Goal: Task Accomplishment & Management: Use online tool/utility

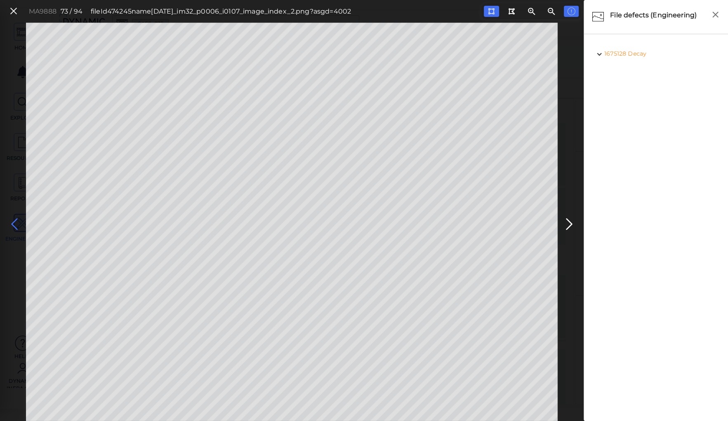
scroll to position [1556, 0]
click at [15, 223] on icon at bounding box center [14, 224] width 13 height 16
click at [14, 223] on icon at bounding box center [14, 224] width 13 height 16
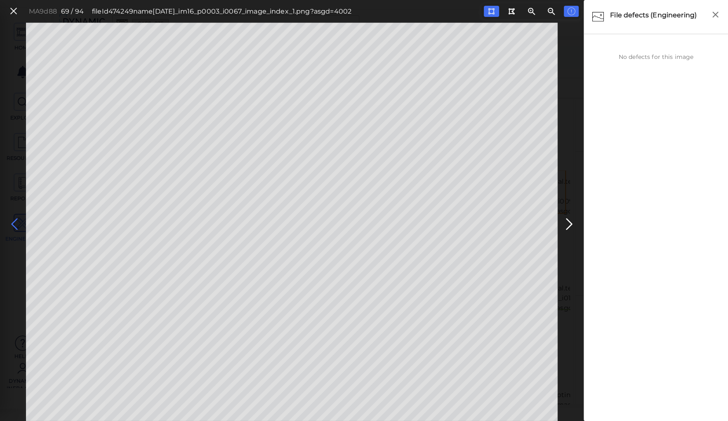
click at [14, 223] on icon at bounding box center [14, 224] width 13 height 16
click at [13, 221] on icon at bounding box center [14, 224] width 13 height 16
click at [12, 221] on icon at bounding box center [14, 224] width 13 height 16
click at [12, 223] on icon at bounding box center [14, 224] width 13 height 16
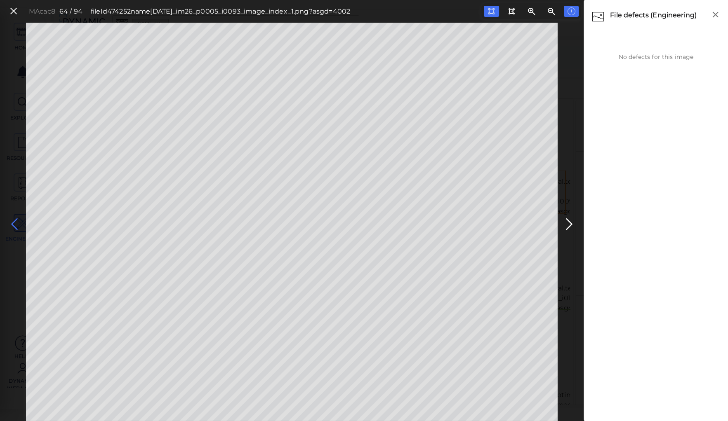
click at [12, 223] on icon at bounding box center [14, 224] width 13 height 16
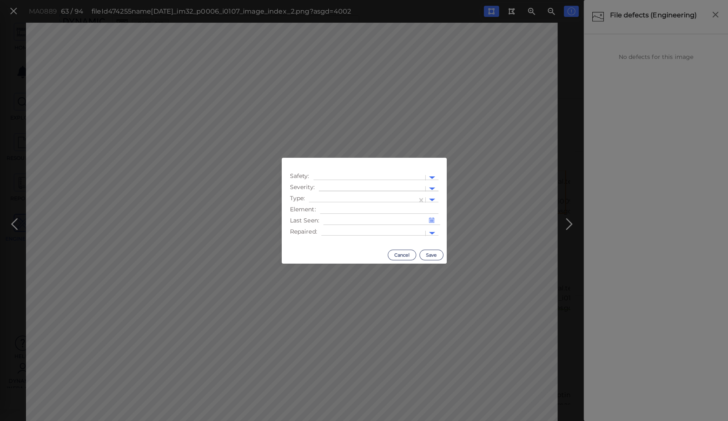
click at [326, 186] on div at bounding box center [372, 189] width 98 height 9
drag, startPoint x: 330, startPoint y: 230, endPoint x: 330, endPoint y: 224, distance: 6.2
click at [330, 228] on div "Moderate" at bounding box center [341, 228] width 45 height 13
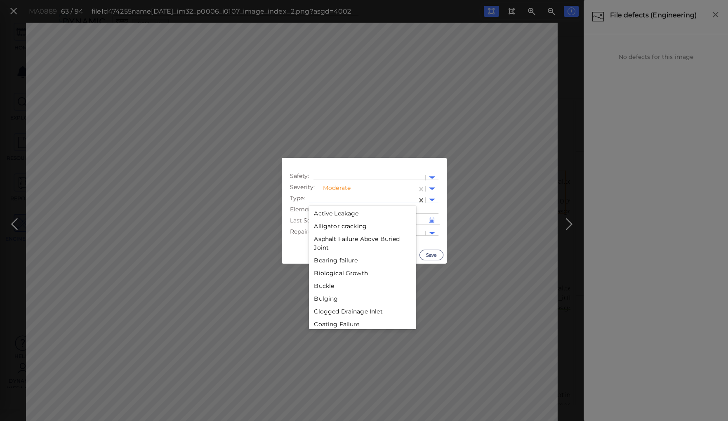
click at [332, 197] on div at bounding box center [362, 200] width 99 height 9
click at [315, 262] on div "Decay" at bounding box center [362, 263] width 107 height 13
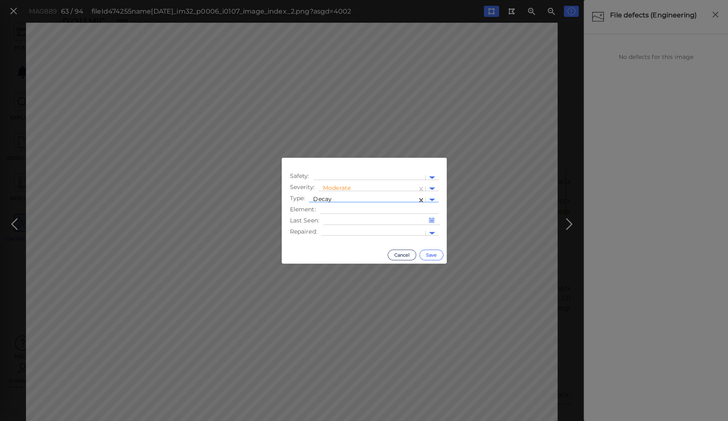
click at [430, 252] on button "Save" at bounding box center [431, 255] width 24 height 11
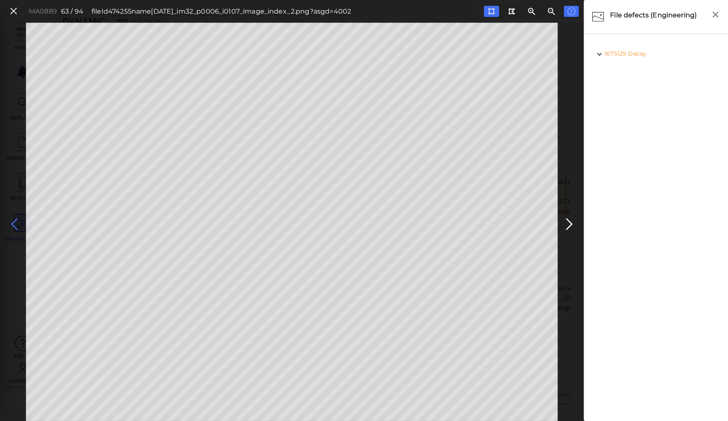
click at [14, 223] on icon at bounding box center [14, 224] width 13 height 16
click at [16, 225] on icon at bounding box center [14, 224] width 13 height 16
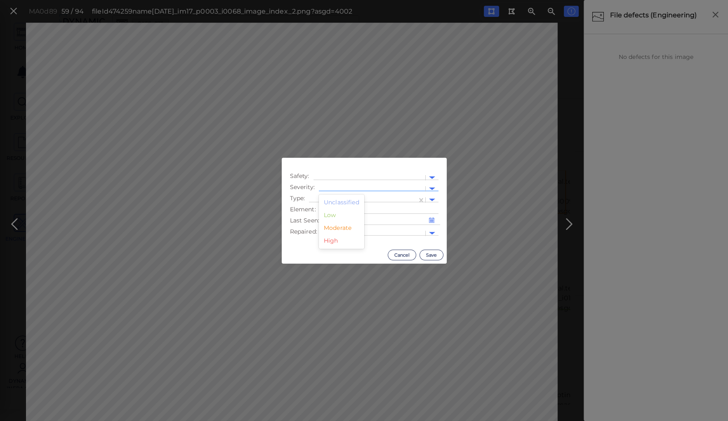
click at [346, 184] on div at bounding box center [372, 189] width 106 height 12
drag, startPoint x: 333, startPoint y: 229, endPoint x: 335, endPoint y: 216, distance: 12.9
click at [333, 228] on div "Moderate" at bounding box center [341, 228] width 45 height 13
click at [336, 196] on div at bounding box center [362, 200] width 99 height 9
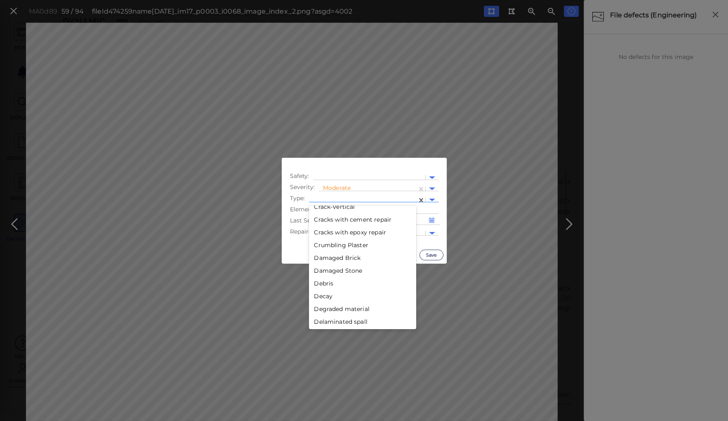
scroll to position [330, 0]
click at [322, 265] on div "Decay" at bounding box center [362, 263] width 107 height 13
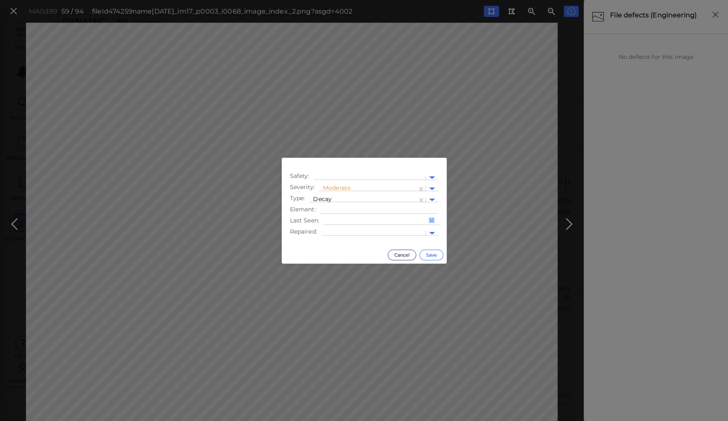
click at [430, 253] on button "Save" at bounding box center [431, 255] width 24 height 11
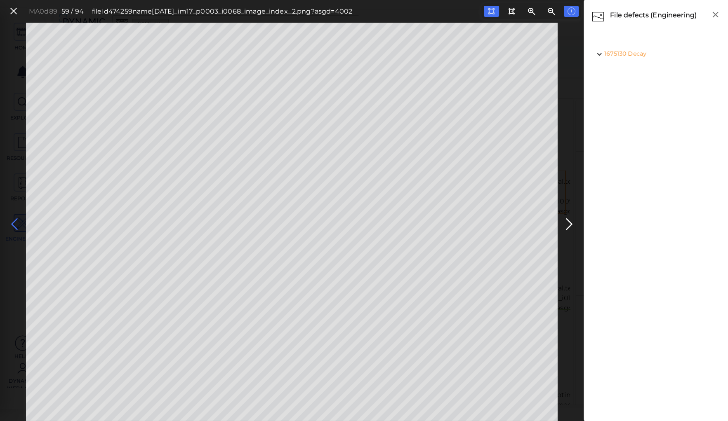
click at [14, 221] on icon at bounding box center [14, 224] width 13 height 16
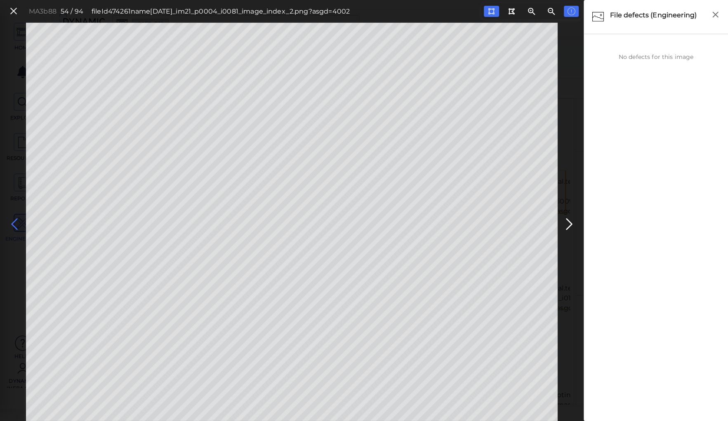
click at [14, 221] on icon at bounding box center [14, 224] width 13 height 16
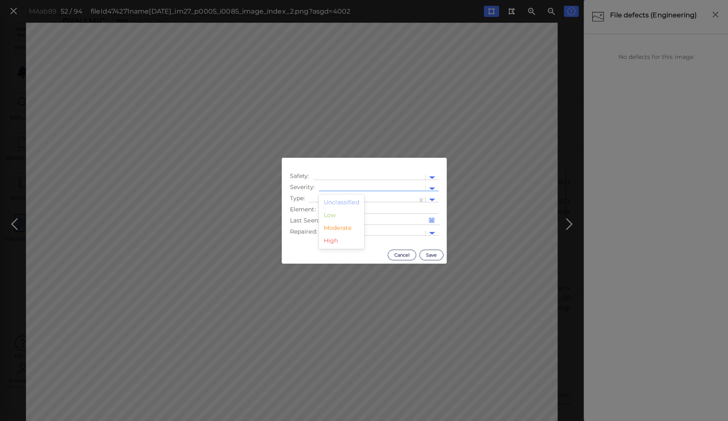
click at [329, 185] on div at bounding box center [372, 189] width 98 height 9
click at [330, 228] on div "Moderate" at bounding box center [341, 228] width 45 height 13
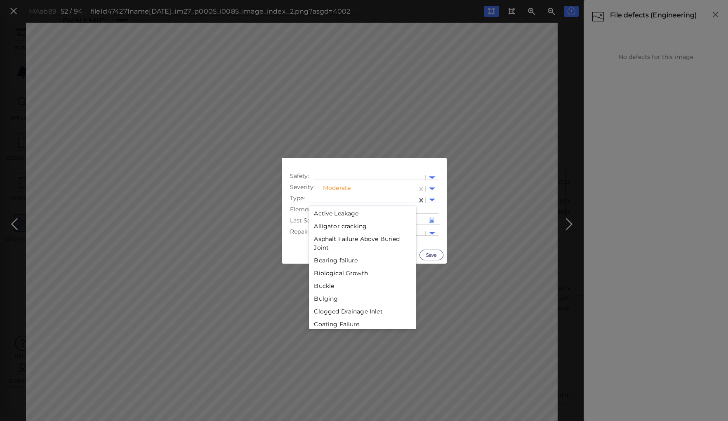
click at [331, 196] on div at bounding box center [362, 200] width 99 height 9
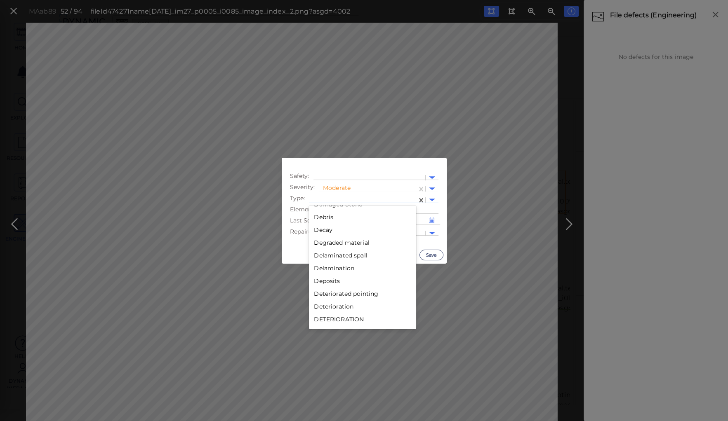
click at [323, 230] on div "Decay" at bounding box center [362, 230] width 107 height 13
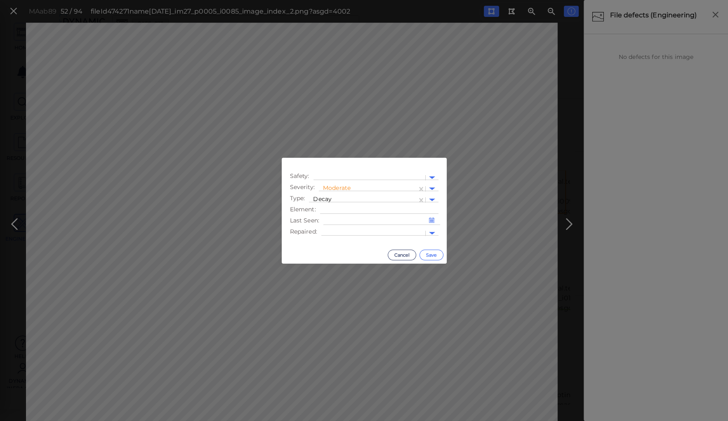
click at [425, 254] on button "Save" at bounding box center [431, 255] width 24 height 11
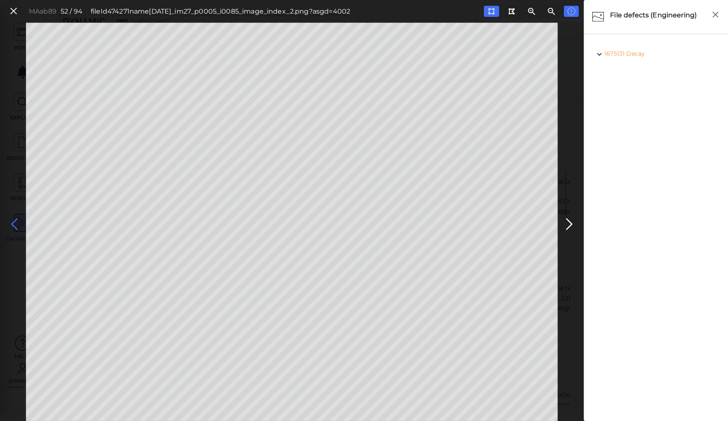
click at [14, 225] on icon at bounding box center [14, 224] width 13 height 16
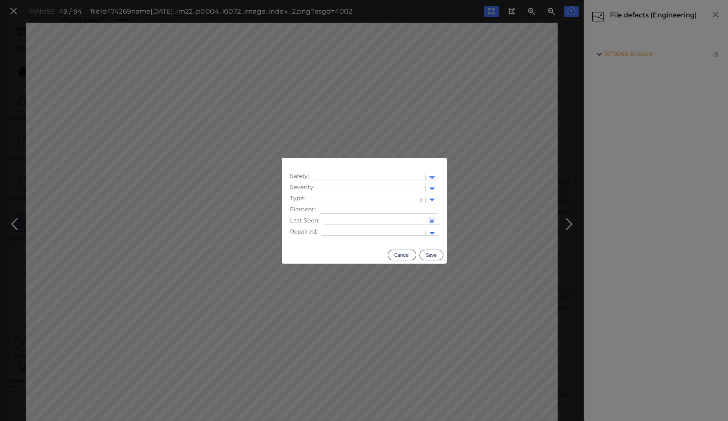
click at [359, 183] on div at bounding box center [372, 189] width 106 height 12
click at [337, 230] on div "Moderate" at bounding box center [341, 228] width 45 height 13
click at [337, 193] on div at bounding box center [368, 189] width 90 height 9
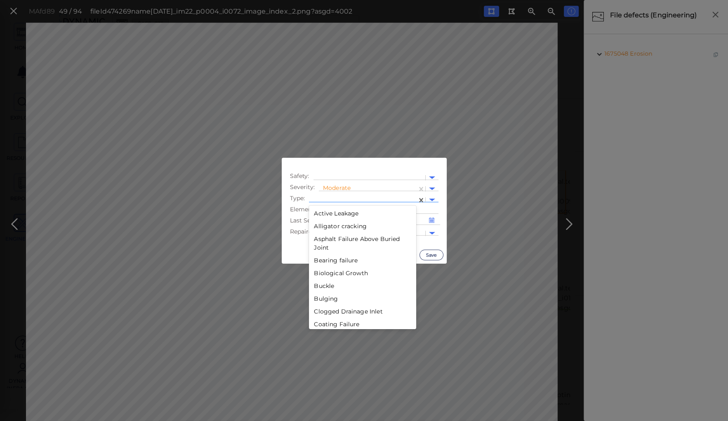
click at [368, 199] on div at bounding box center [362, 200] width 99 height 9
click at [317, 262] on div "Decay" at bounding box center [362, 263] width 107 height 13
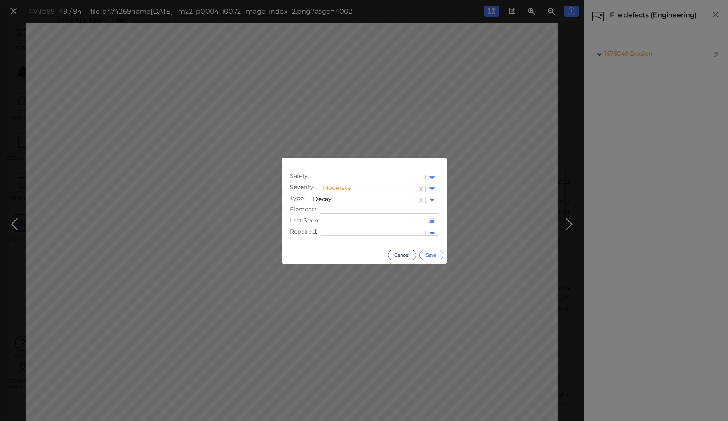
drag, startPoint x: 427, startPoint y: 254, endPoint x: 223, endPoint y: 233, distance: 204.7
click at [427, 254] on button "Save" at bounding box center [431, 255] width 24 height 11
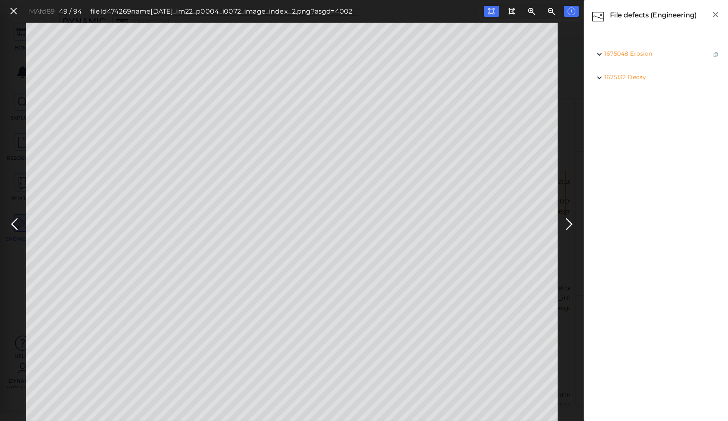
click at [12, 221] on icon at bounding box center [14, 224] width 13 height 16
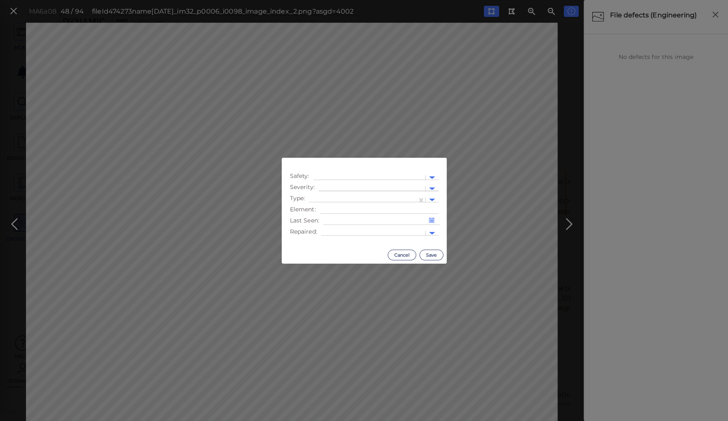
click at [355, 186] on div at bounding box center [372, 189] width 98 height 9
click at [335, 228] on div "Moderate" at bounding box center [341, 228] width 45 height 13
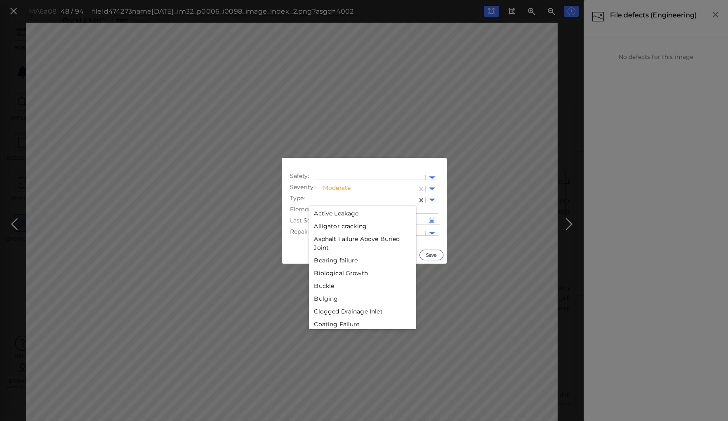
click at [343, 198] on div at bounding box center [362, 200] width 99 height 9
click at [317, 261] on div "Decay" at bounding box center [362, 263] width 107 height 13
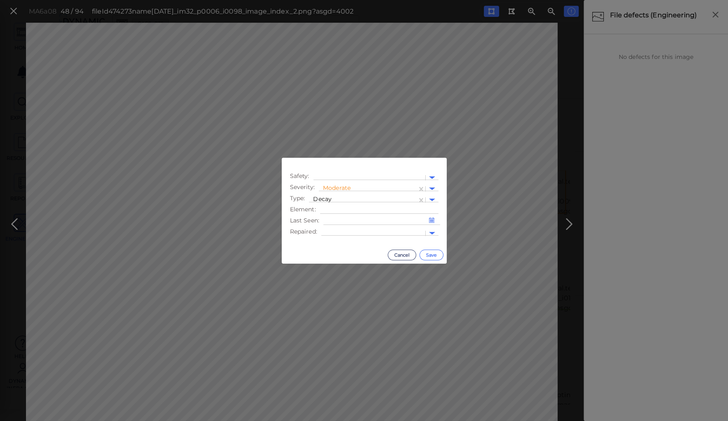
click at [435, 254] on button "Save" at bounding box center [431, 255] width 24 height 11
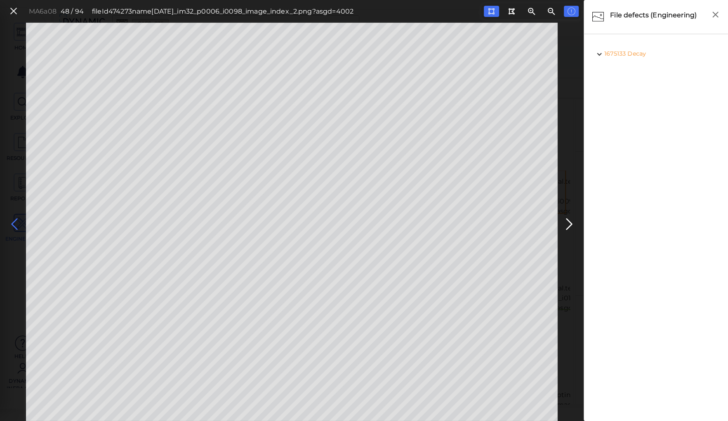
click at [12, 222] on icon at bounding box center [14, 224] width 13 height 16
click at [14, 223] on icon at bounding box center [14, 224] width 13 height 16
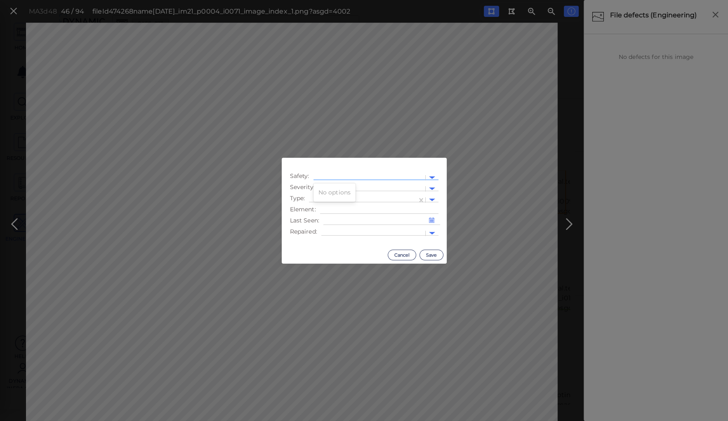
click at [354, 175] on div at bounding box center [368, 178] width 103 height 9
click at [355, 186] on div "No options" at bounding box center [334, 192] width 42 height 15
click at [378, 186] on div at bounding box center [372, 189] width 98 height 9
drag, startPoint x: 338, startPoint y: 229, endPoint x: 340, endPoint y: 204, distance: 24.8
click at [338, 227] on div "Moderate" at bounding box center [341, 228] width 45 height 13
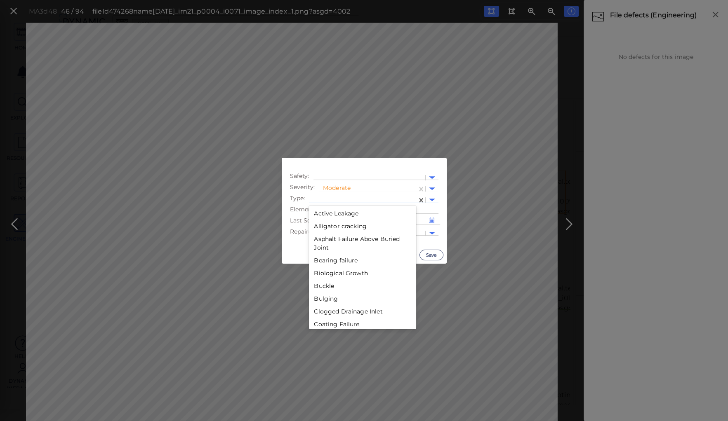
click at [340, 197] on div at bounding box center [362, 200] width 99 height 9
click at [323, 295] on div "Decay" at bounding box center [362, 296] width 107 height 13
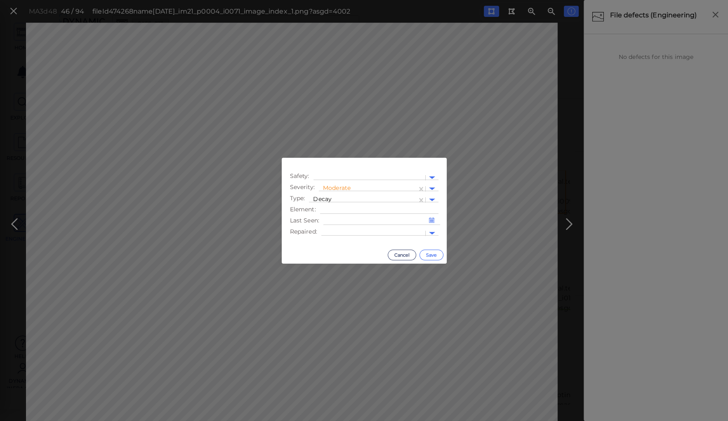
click at [431, 255] on button "Save" at bounding box center [431, 255] width 24 height 11
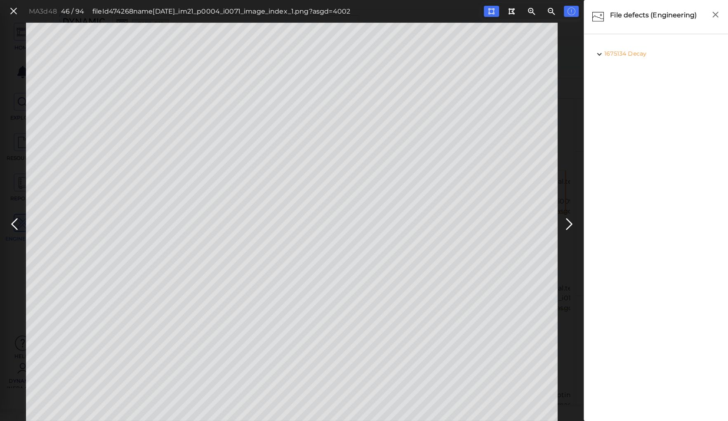
click at [13, 221] on icon at bounding box center [14, 224] width 13 height 16
click at [14, 221] on icon at bounding box center [14, 224] width 13 height 16
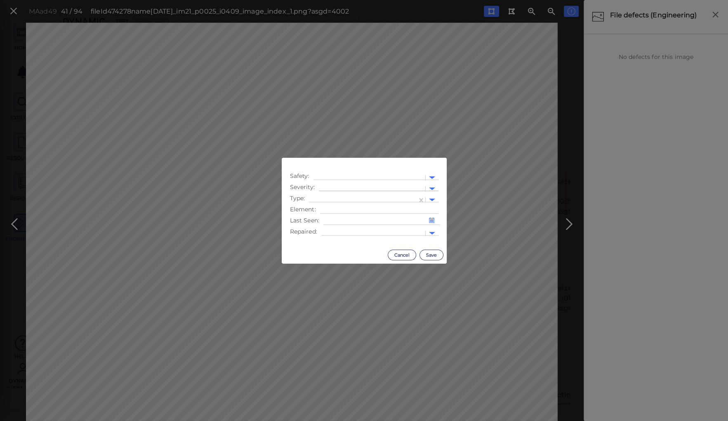
click at [341, 185] on div at bounding box center [372, 189] width 98 height 9
click at [336, 229] on div "Moderate" at bounding box center [341, 228] width 45 height 13
click at [336, 196] on div at bounding box center [362, 200] width 99 height 9
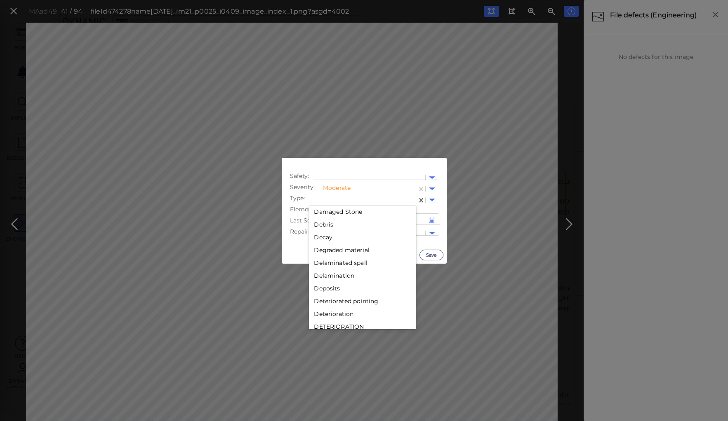
scroll to position [330, 0]
click at [325, 262] on div "Decay" at bounding box center [362, 263] width 107 height 13
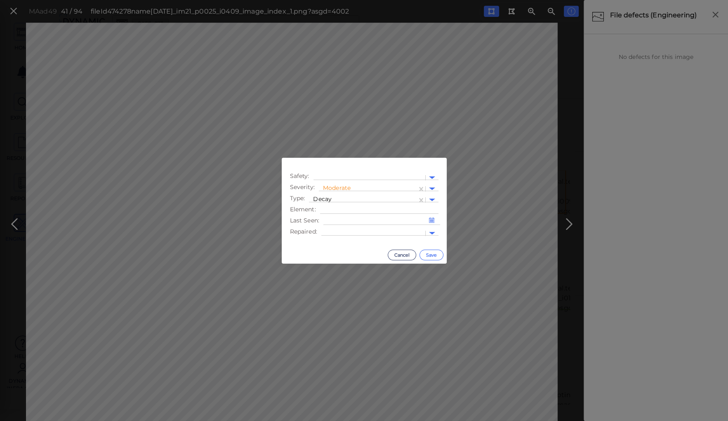
click at [429, 256] on button "Save" at bounding box center [431, 255] width 24 height 11
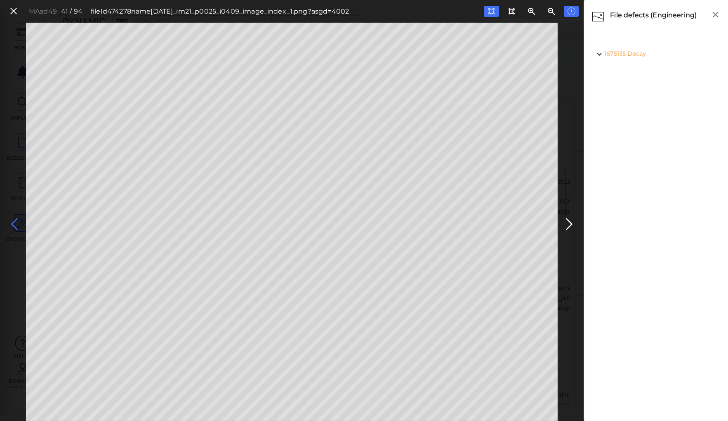
click at [15, 221] on icon at bounding box center [14, 224] width 13 height 16
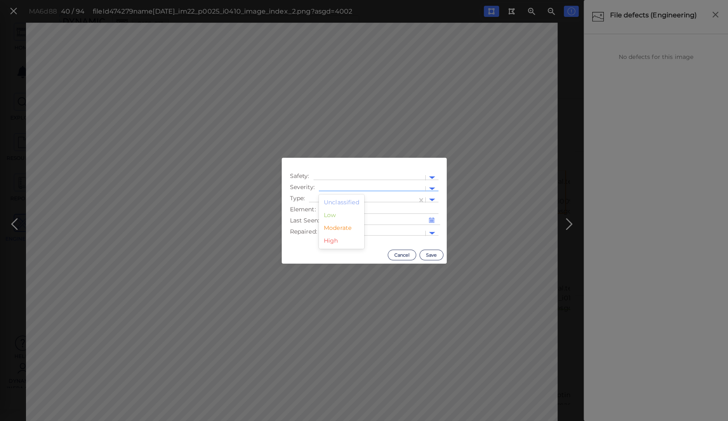
click at [345, 184] on div at bounding box center [372, 189] width 106 height 12
click at [339, 227] on div "Moderate" at bounding box center [341, 228] width 45 height 13
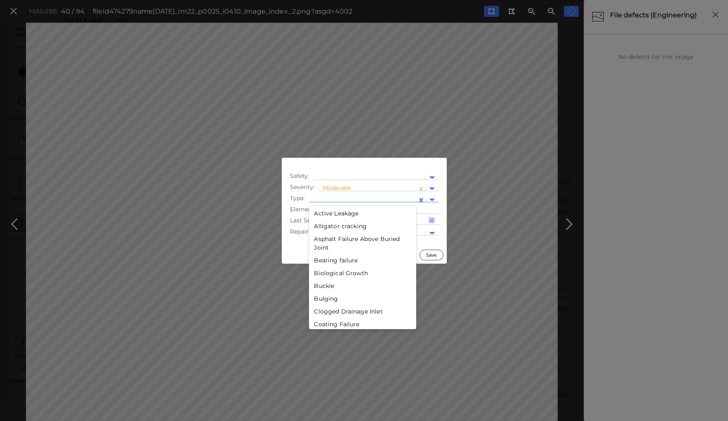
click at [340, 197] on div at bounding box center [362, 200] width 99 height 9
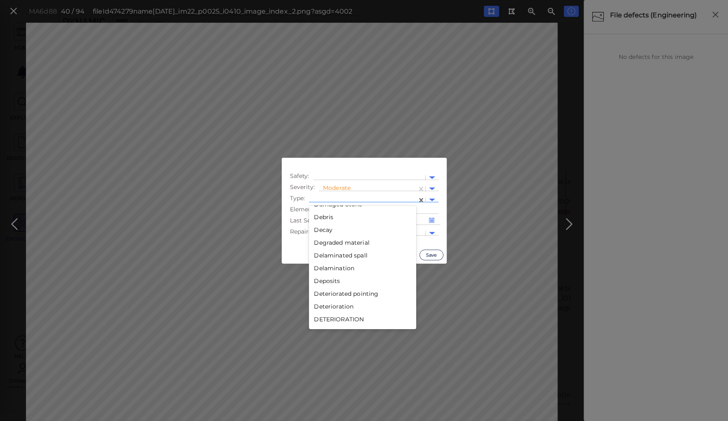
click at [329, 229] on div "Decay" at bounding box center [362, 230] width 107 height 13
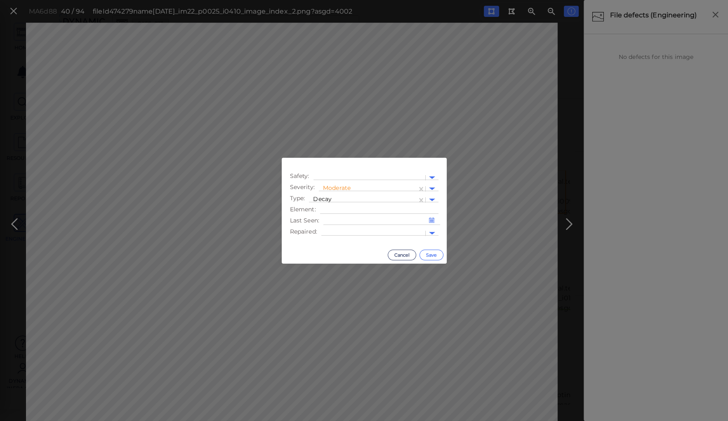
click at [432, 254] on button "Save" at bounding box center [431, 255] width 24 height 11
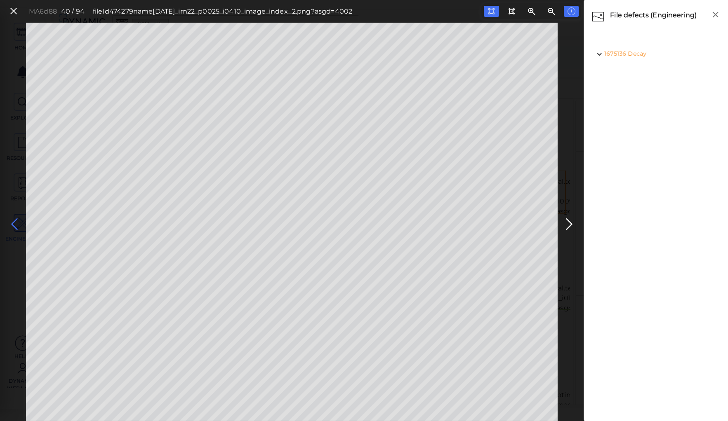
click at [18, 220] on icon at bounding box center [14, 224] width 13 height 16
click at [12, 221] on icon at bounding box center [14, 224] width 13 height 16
click at [16, 222] on icon at bounding box center [14, 224] width 13 height 16
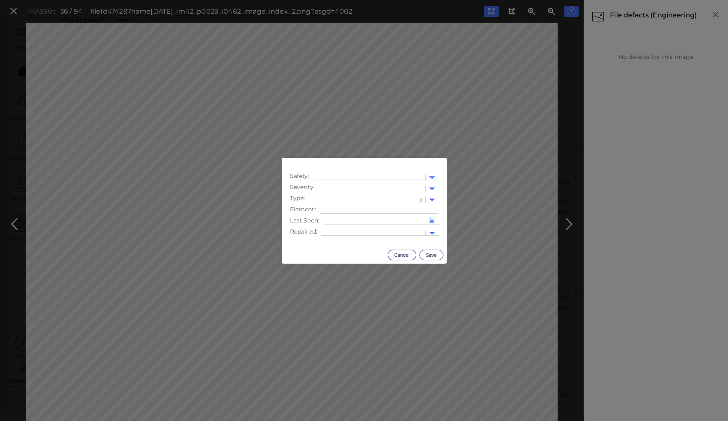
click at [322, 183] on div at bounding box center [372, 189] width 106 height 12
drag, startPoint x: 335, startPoint y: 229, endPoint x: 335, endPoint y: 223, distance: 6.2
click at [335, 226] on div "Moderate" at bounding box center [341, 228] width 45 height 13
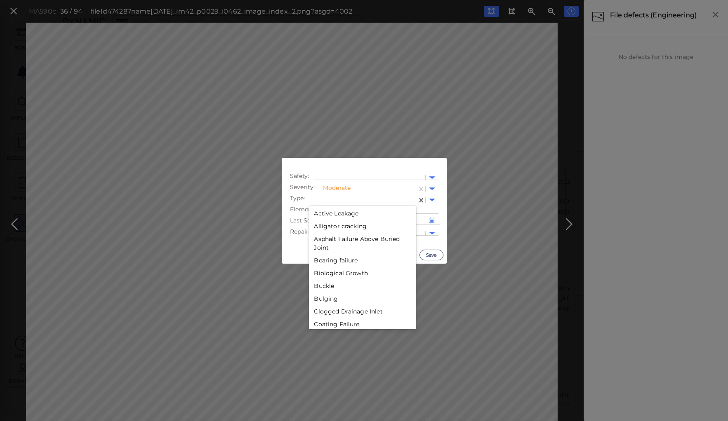
click at [336, 196] on div at bounding box center [362, 200] width 99 height 9
click at [322, 264] on div "Decay" at bounding box center [362, 263] width 107 height 13
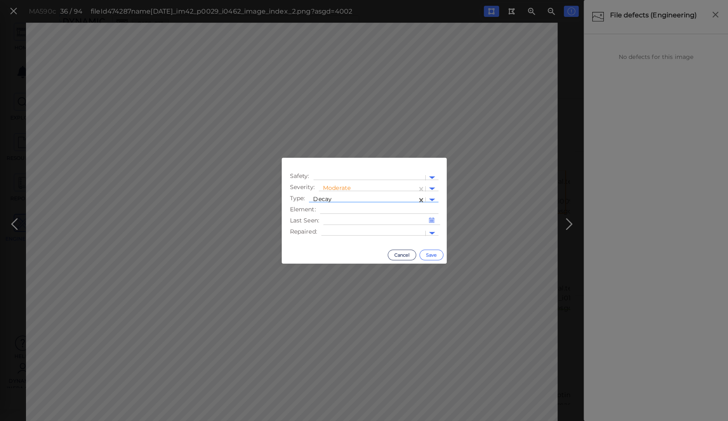
click at [432, 255] on button "Save" at bounding box center [431, 255] width 24 height 11
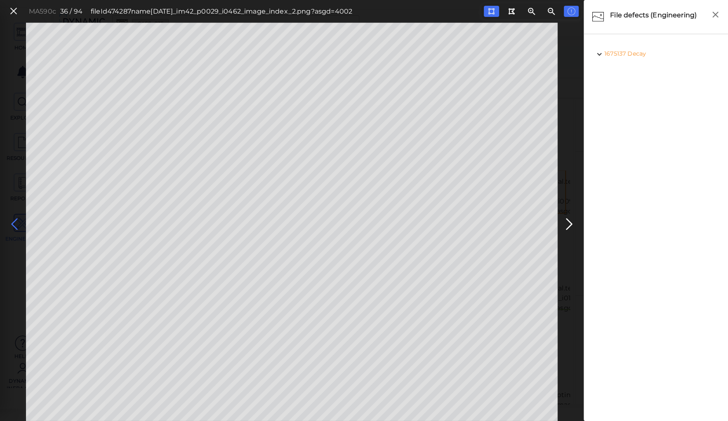
click at [15, 223] on icon at bounding box center [14, 224] width 13 height 16
click at [13, 222] on icon at bounding box center [14, 224] width 13 height 16
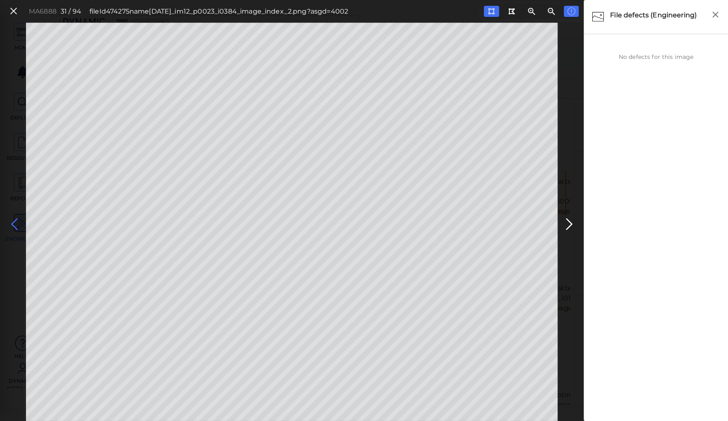
click at [13, 222] on icon at bounding box center [14, 224] width 13 height 16
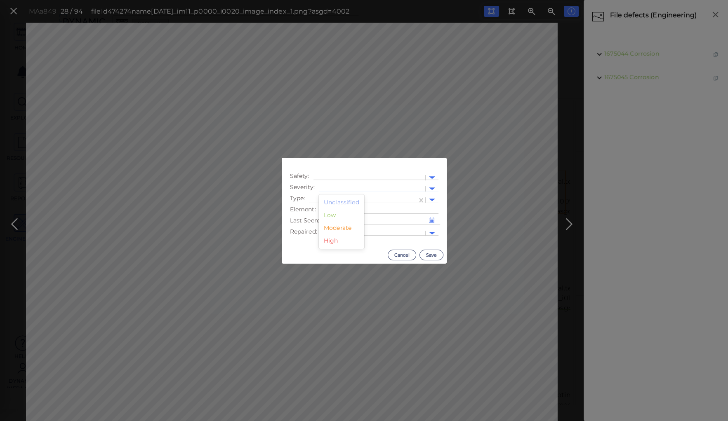
click at [340, 185] on div at bounding box center [372, 189] width 98 height 9
click at [340, 226] on div "Moderate" at bounding box center [341, 228] width 45 height 13
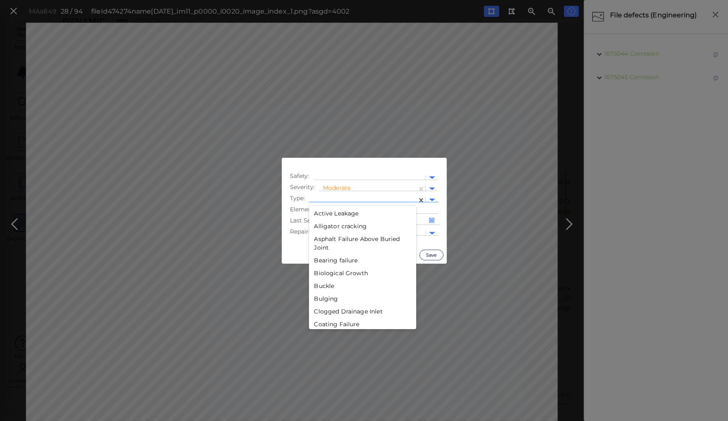
click at [341, 197] on div at bounding box center [362, 200] width 99 height 9
click at [322, 262] on div "Decay" at bounding box center [362, 263] width 107 height 13
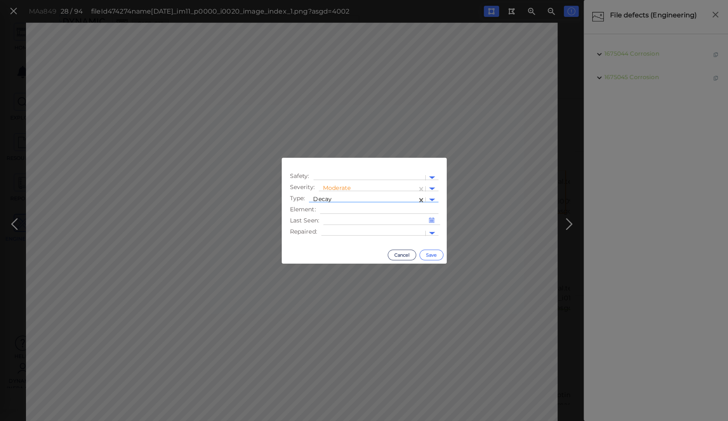
click at [427, 255] on button "Save" at bounding box center [431, 255] width 24 height 11
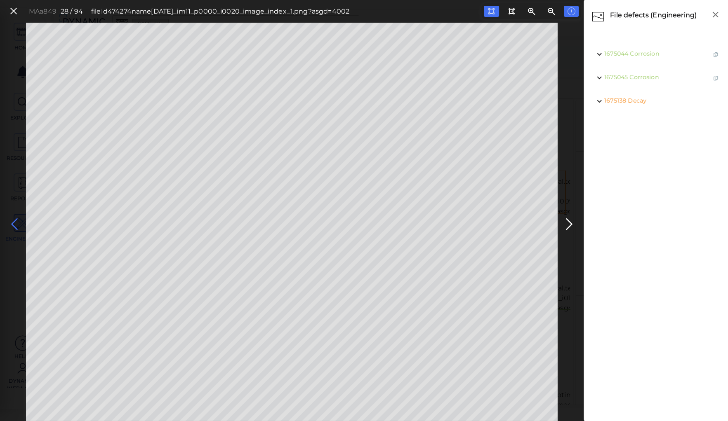
click at [13, 221] on icon at bounding box center [14, 224] width 13 height 16
click at [568, 221] on icon at bounding box center [568, 224] width 13 height 16
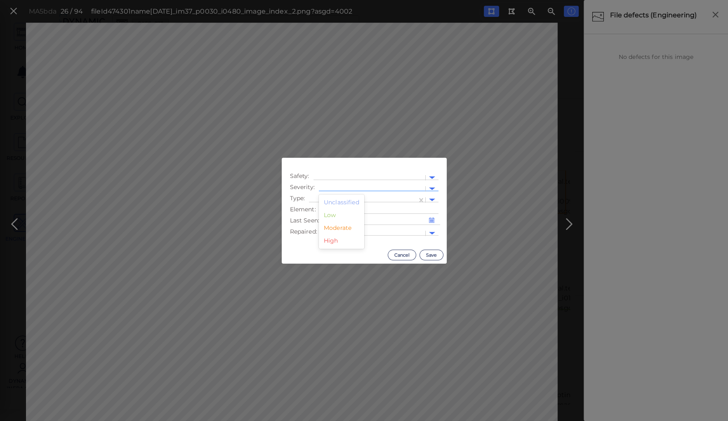
click at [357, 185] on div at bounding box center [372, 189] width 106 height 12
click at [345, 228] on div "Moderate" at bounding box center [341, 228] width 45 height 13
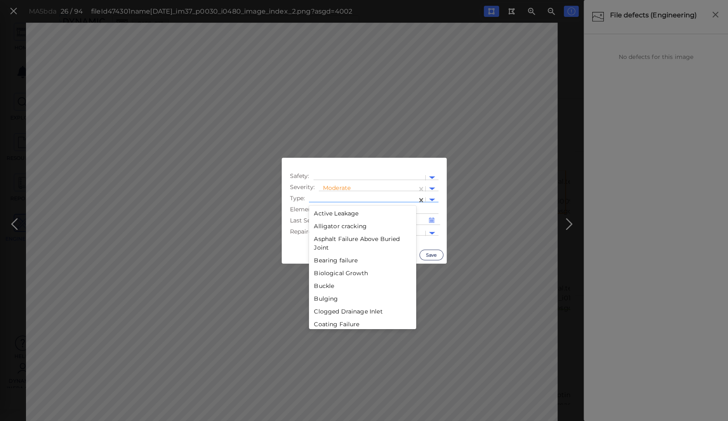
click at [348, 196] on div at bounding box center [362, 200] width 99 height 9
click at [328, 265] on div "Decay" at bounding box center [362, 263] width 107 height 13
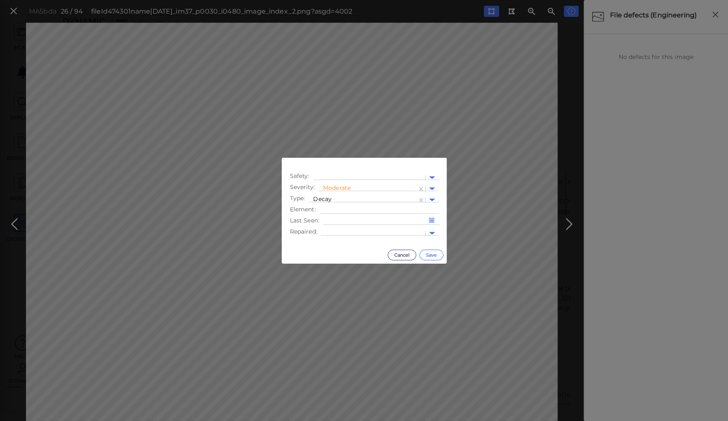
click at [429, 252] on button "Save" at bounding box center [431, 255] width 24 height 11
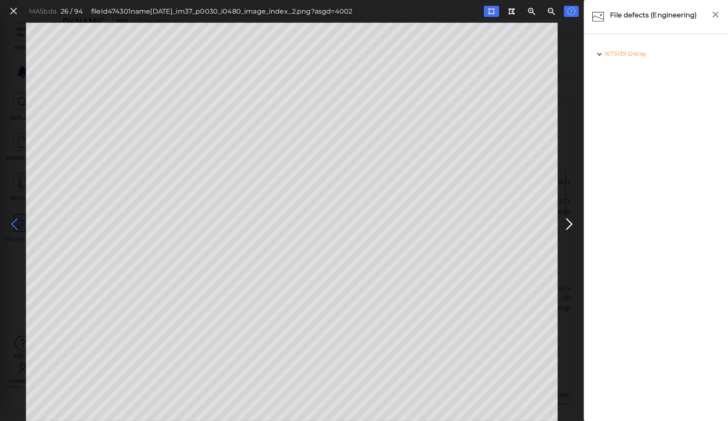
click at [14, 219] on icon at bounding box center [14, 224] width 13 height 16
click at [567, 219] on icon at bounding box center [568, 224] width 13 height 16
click at [12, 221] on icon at bounding box center [14, 224] width 13 height 16
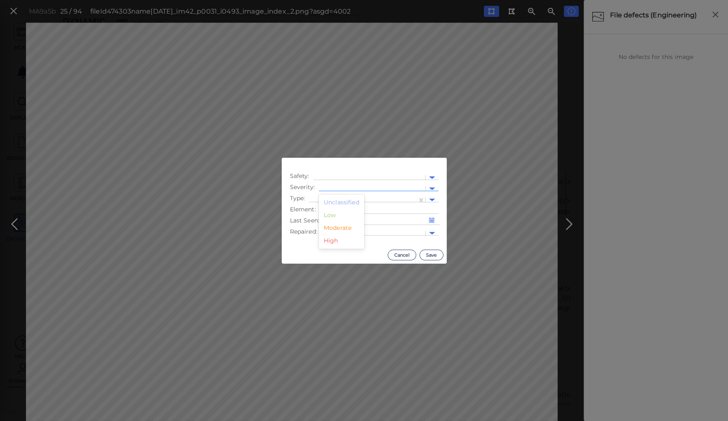
click at [356, 186] on div at bounding box center [372, 189] width 98 height 9
click at [338, 228] on div "Moderate" at bounding box center [341, 228] width 45 height 13
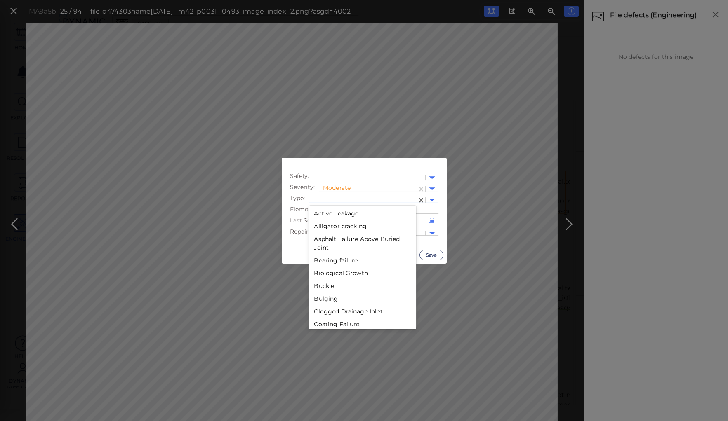
click at [339, 196] on div at bounding box center [362, 200] width 99 height 9
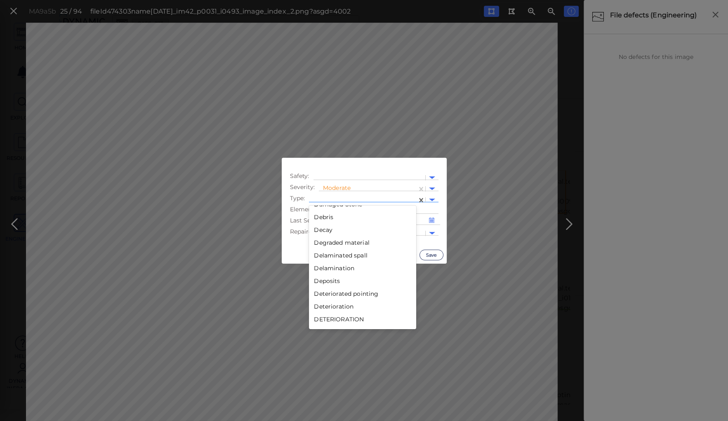
click at [323, 230] on div "Decay" at bounding box center [362, 230] width 107 height 13
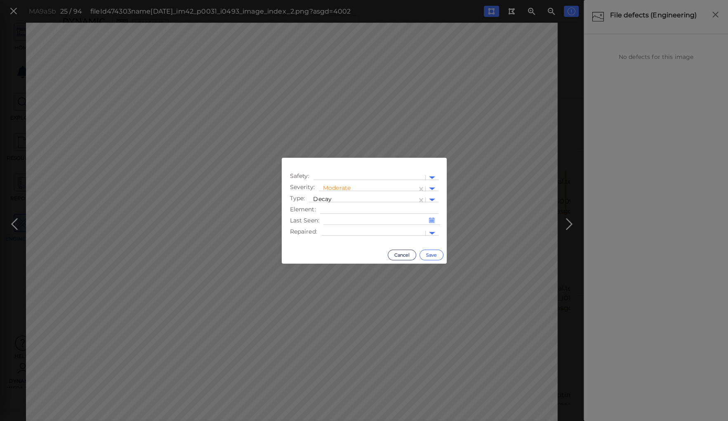
click at [427, 254] on button "Save" at bounding box center [431, 255] width 24 height 11
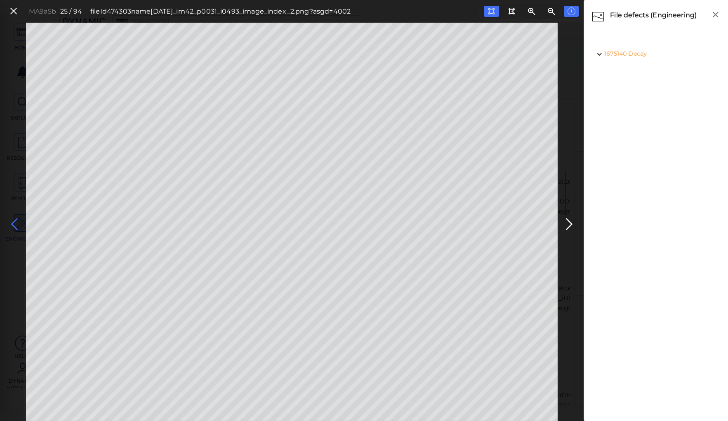
click at [12, 221] on icon at bounding box center [14, 224] width 13 height 16
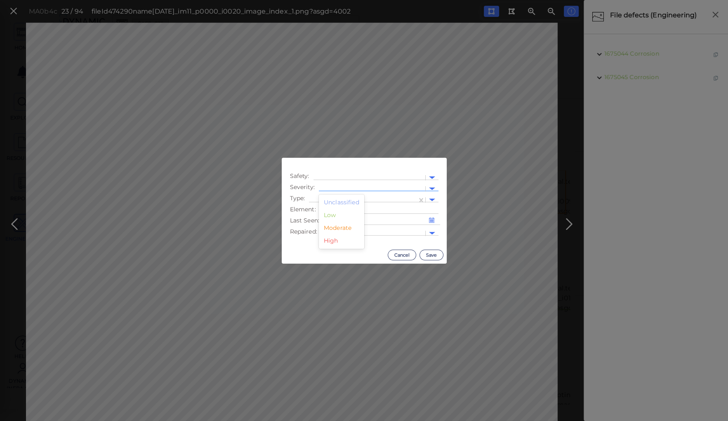
click at [341, 185] on div at bounding box center [372, 189] width 98 height 9
click at [336, 229] on div "Moderate" at bounding box center [341, 228] width 45 height 13
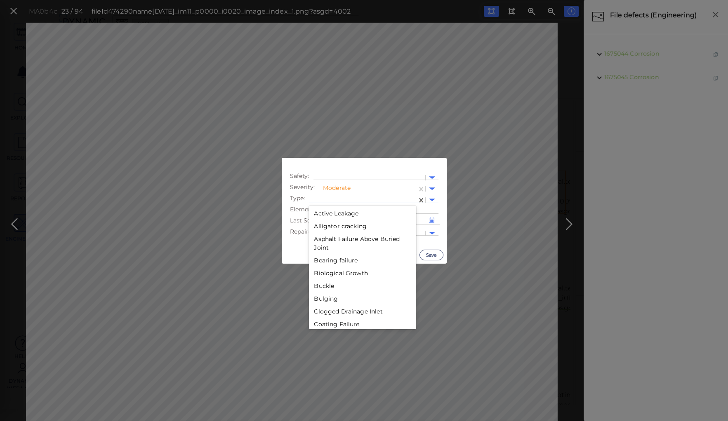
click at [338, 199] on div at bounding box center [362, 200] width 99 height 9
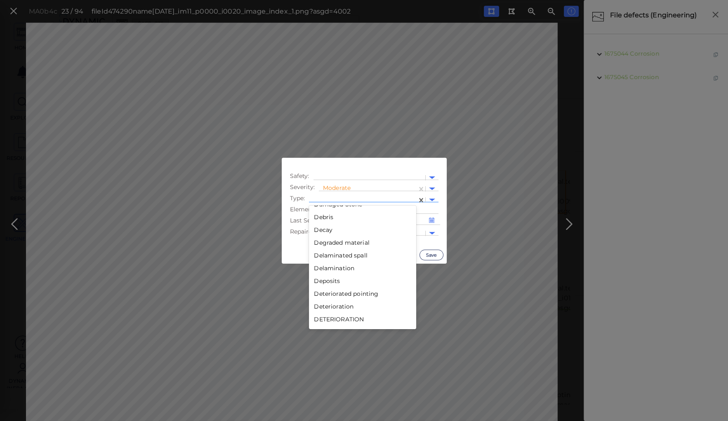
click at [319, 228] on div "Decay" at bounding box center [362, 230] width 107 height 13
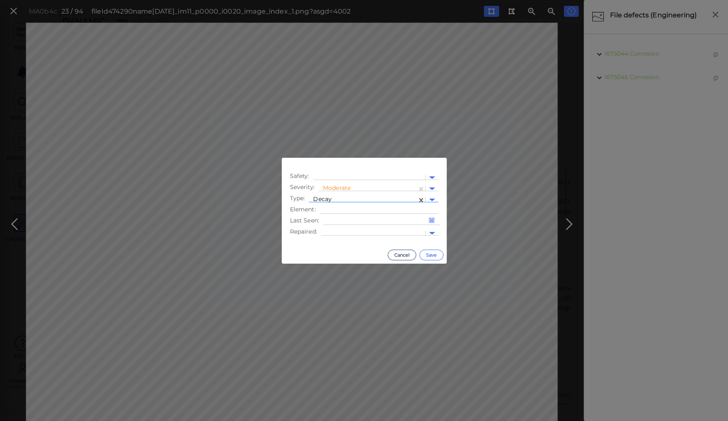
click at [427, 256] on button "Save" at bounding box center [431, 255] width 24 height 11
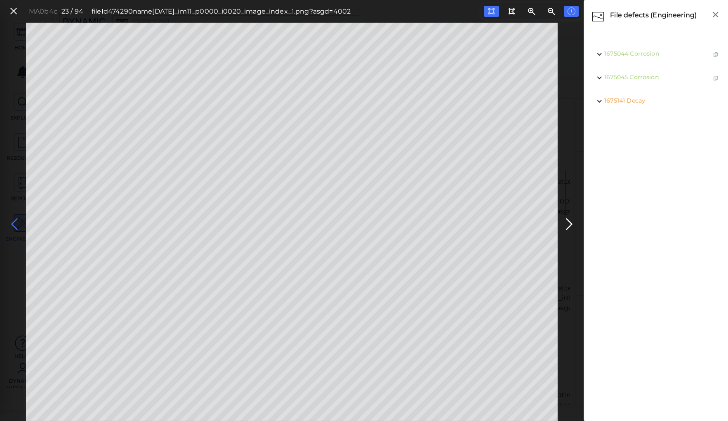
click at [12, 223] on icon at bounding box center [14, 224] width 13 height 16
click at [15, 223] on icon at bounding box center [14, 224] width 13 height 16
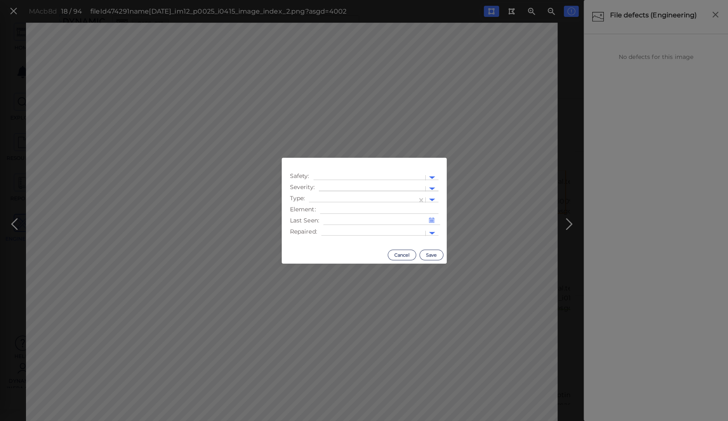
click at [337, 186] on div at bounding box center [372, 189] width 98 height 9
click at [341, 228] on div "Moderate" at bounding box center [341, 228] width 45 height 13
click at [341, 196] on div at bounding box center [363, 200] width 108 height 12
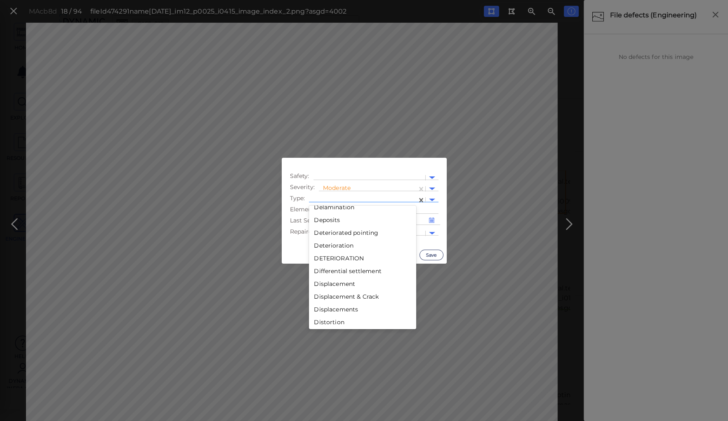
scroll to position [429, 0]
click at [324, 240] on div "Deterioration" at bounding box center [362, 241] width 107 height 13
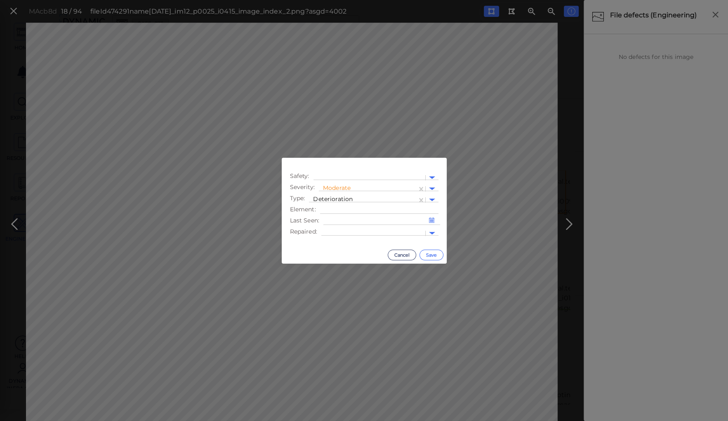
click at [434, 253] on button "Save" at bounding box center [431, 255] width 24 height 11
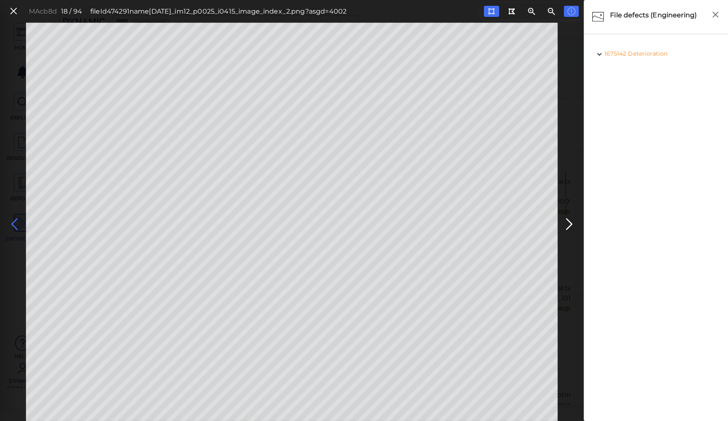
click at [16, 223] on icon at bounding box center [14, 224] width 13 height 16
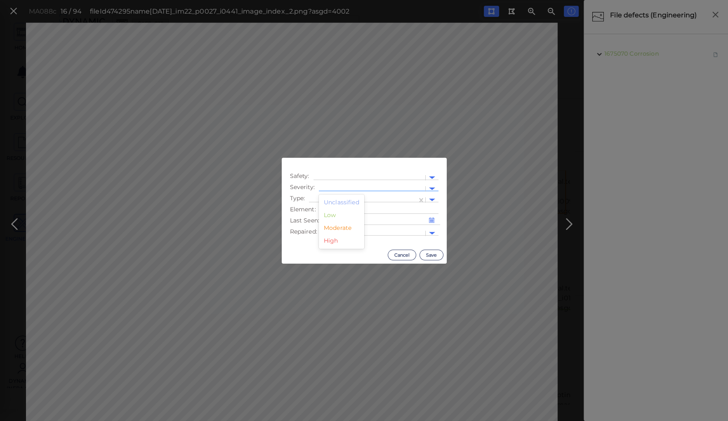
click at [343, 186] on div at bounding box center [372, 189] width 98 height 9
drag, startPoint x: 333, startPoint y: 228, endPoint x: 332, endPoint y: 198, distance: 30.1
click at [333, 224] on div "Moderate" at bounding box center [341, 228] width 45 height 13
click at [332, 197] on div at bounding box center [362, 200] width 99 height 9
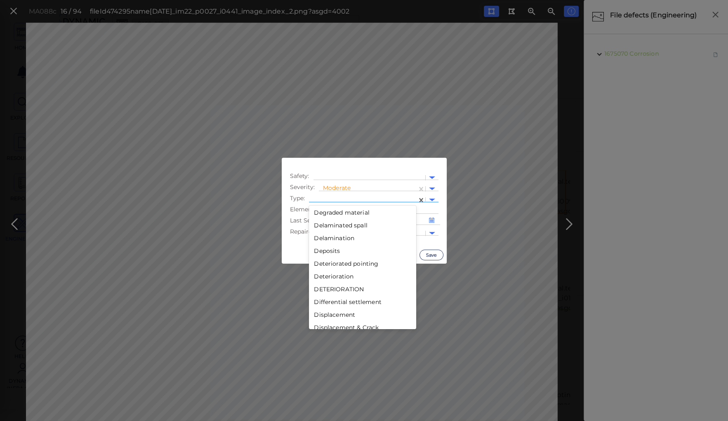
scroll to position [396, 0]
click at [335, 313] on div "Displacement" at bounding box center [362, 312] width 107 height 13
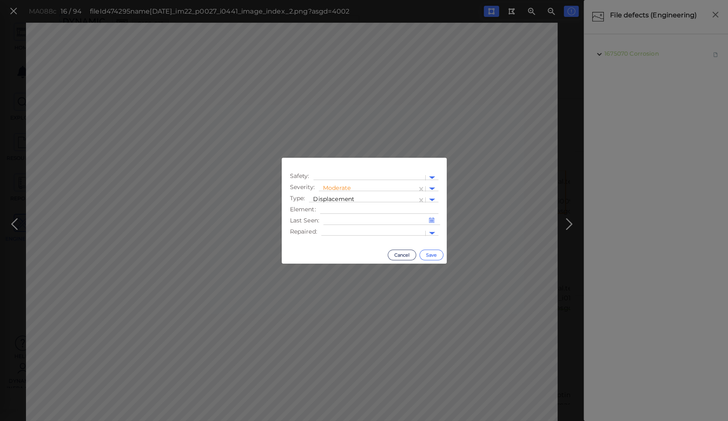
click at [430, 254] on button "Save" at bounding box center [431, 255] width 24 height 11
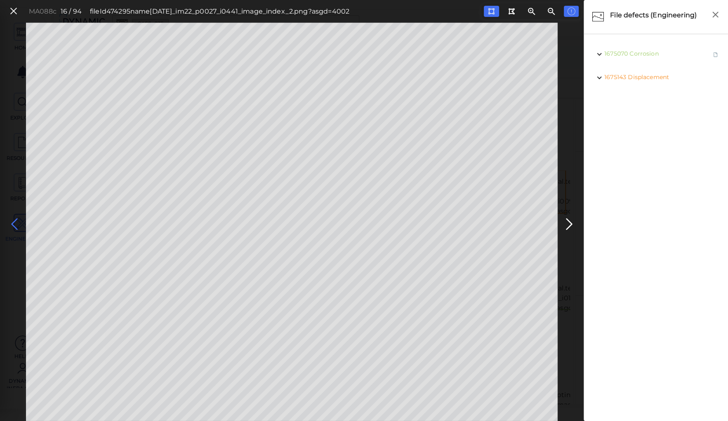
click at [14, 222] on icon at bounding box center [14, 224] width 13 height 16
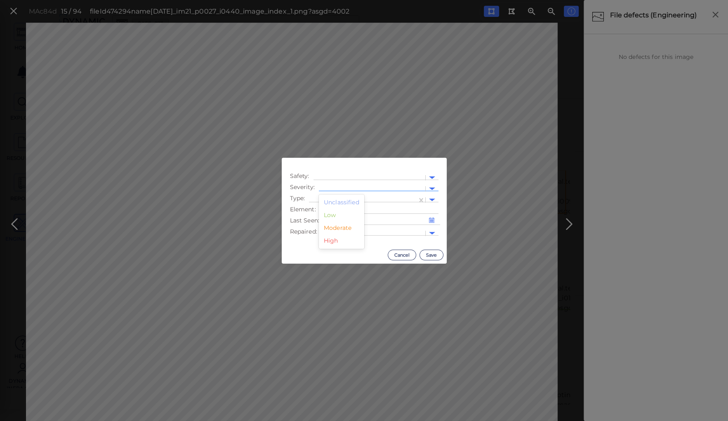
click at [319, 186] on div at bounding box center [372, 189] width 106 height 12
click at [340, 228] on div "Moderate" at bounding box center [341, 228] width 45 height 13
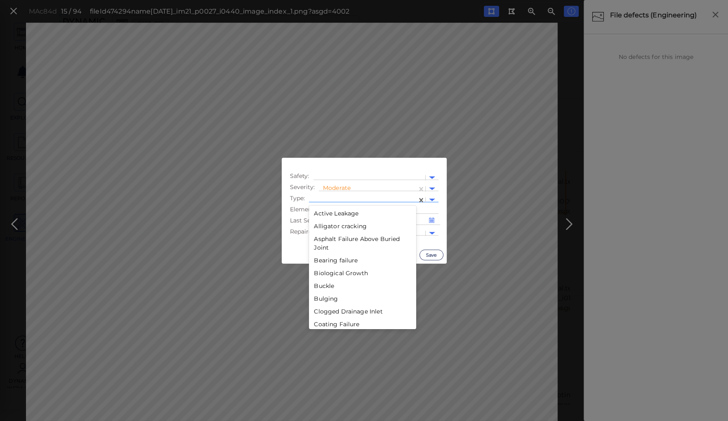
click at [339, 195] on div at bounding box center [363, 200] width 108 height 12
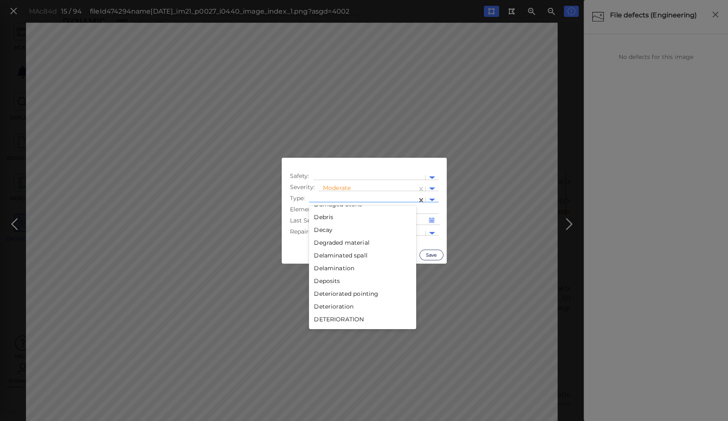
click at [320, 231] on div "Decay" at bounding box center [362, 230] width 107 height 13
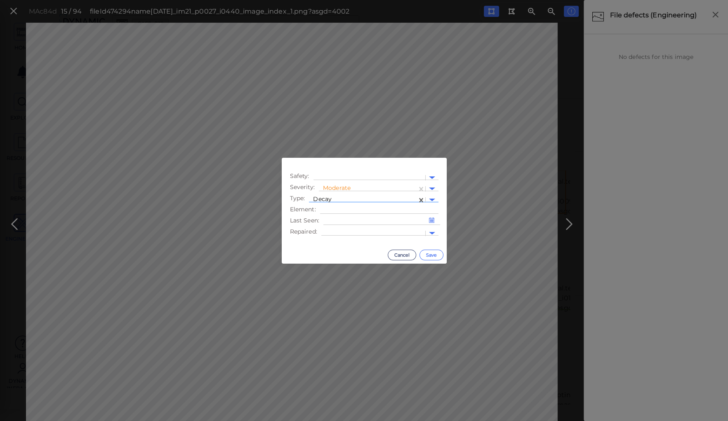
click at [433, 254] on button "Save" at bounding box center [431, 255] width 24 height 11
click at [351, 185] on div at bounding box center [372, 189] width 106 height 12
drag, startPoint x: 338, startPoint y: 228, endPoint x: 338, endPoint y: 197, distance: 30.9
click at [338, 225] on div "Moderate" at bounding box center [341, 228] width 45 height 13
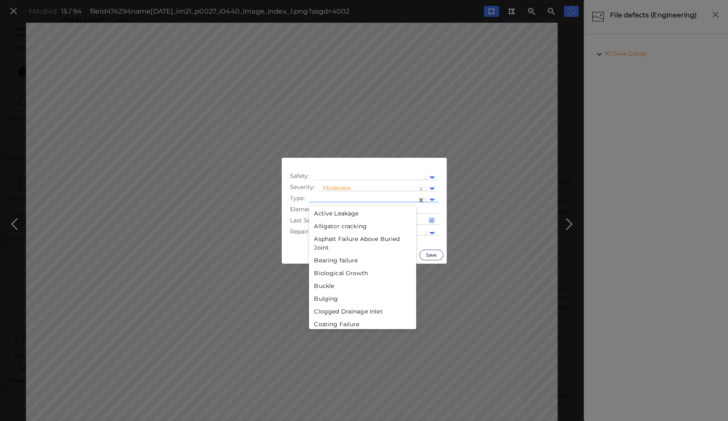
click at [343, 197] on div at bounding box center [362, 200] width 99 height 9
click at [319, 261] on div "Decay" at bounding box center [362, 263] width 107 height 13
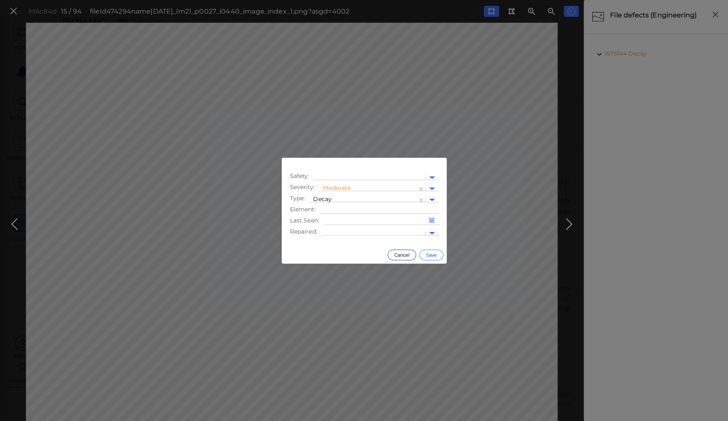
click at [431, 252] on button "Save" at bounding box center [431, 255] width 24 height 11
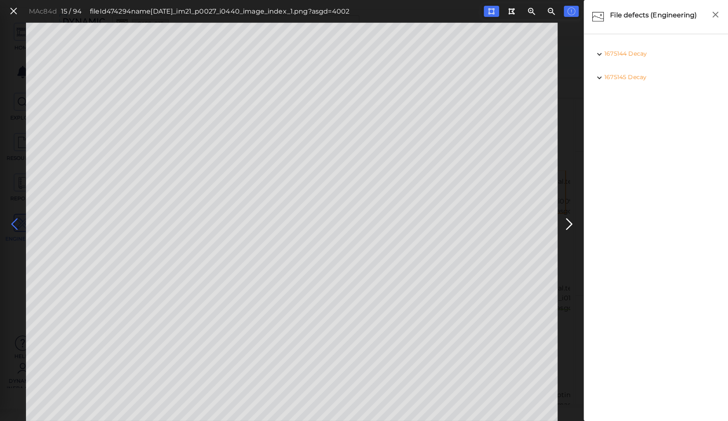
click at [13, 224] on icon at bounding box center [14, 224] width 13 height 16
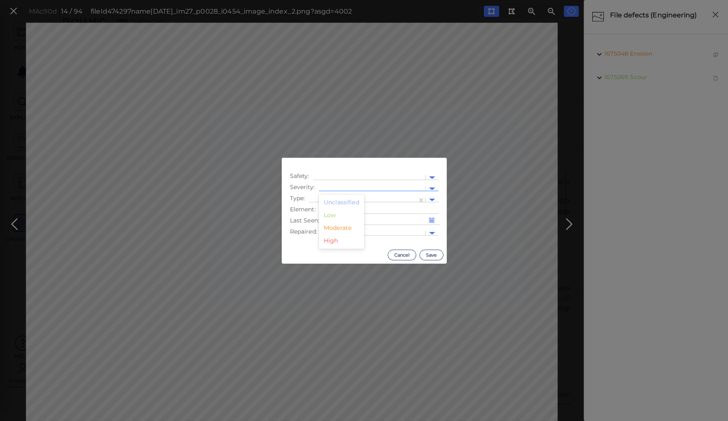
click at [335, 187] on div at bounding box center [372, 189] width 98 height 9
click at [331, 229] on div "Moderate" at bounding box center [341, 228] width 45 height 13
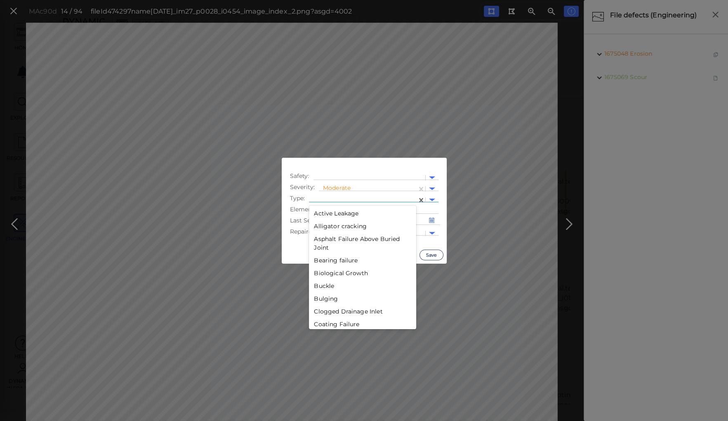
click at [339, 196] on div at bounding box center [362, 200] width 99 height 9
click at [322, 261] on div "Decay" at bounding box center [362, 263] width 107 height 13
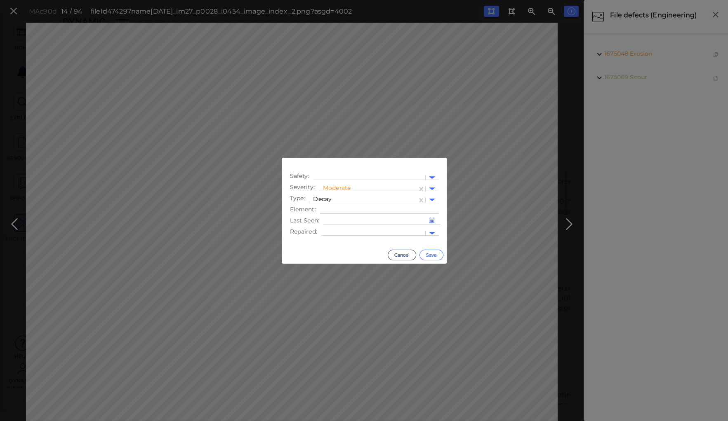
click at [431, 254] on button "Save" at bounding box center [431, 255] width 24 height 11
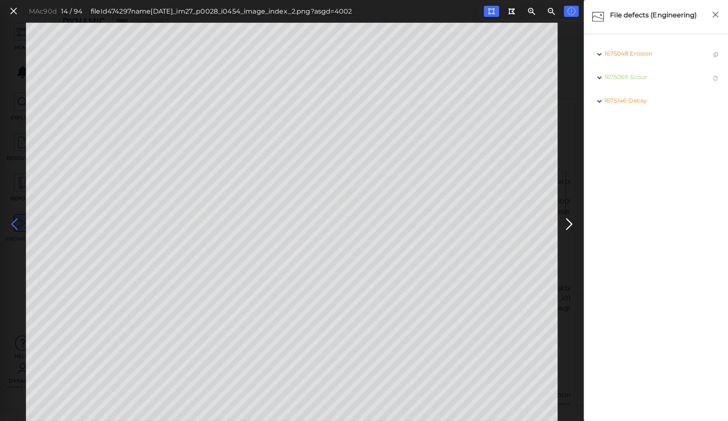
click at [16, 218] on icon at bounding box center [14, 224] width 13 height 16
click at [14, 221] on icon at bounding box center [14, 224] width 13 height 16
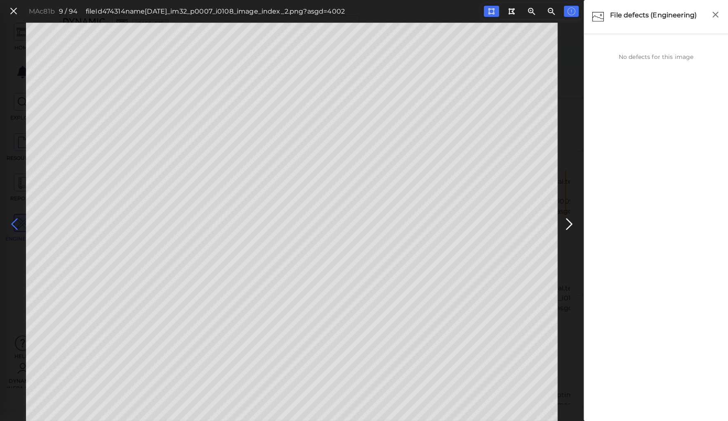
click at [14, 221] on icon at bounding box center [14, 224] width 13 height 16
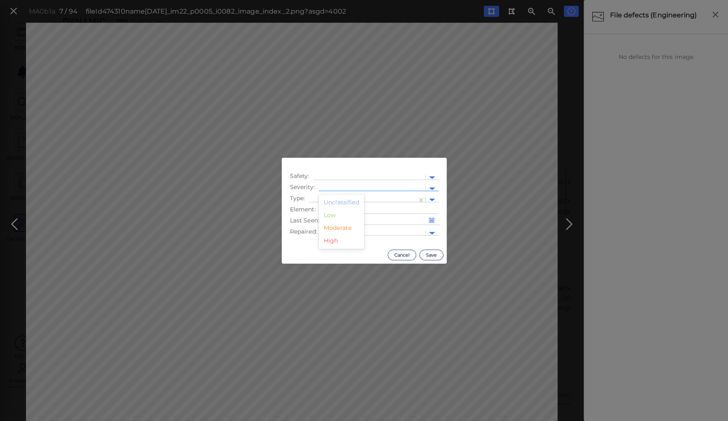
click at [344, 185] on div at bounding box center [372, 189] width 98 height 9
click at [336, 230] on div "Moderate" at bounding box center [341, 228] width 45 height 13
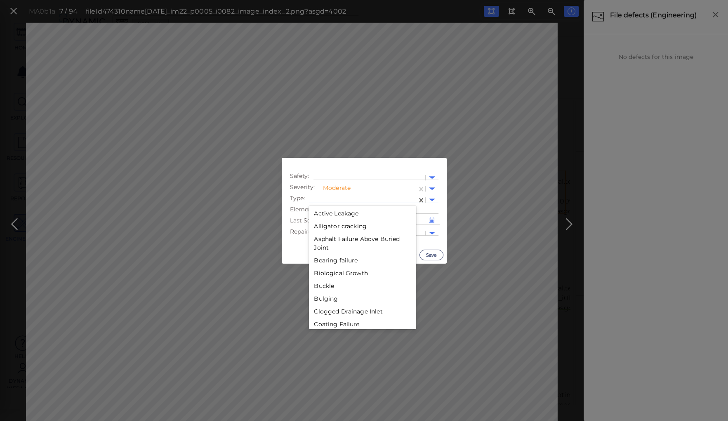
click at [342, 197] on div at bounding box center [362, 200] width 99 height 9
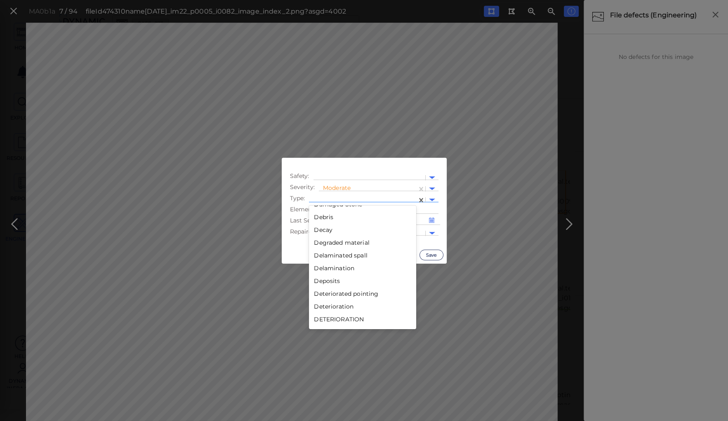
click at [324, 229] on div "Decay" at bounding box center [362, 230] width 107 height 13
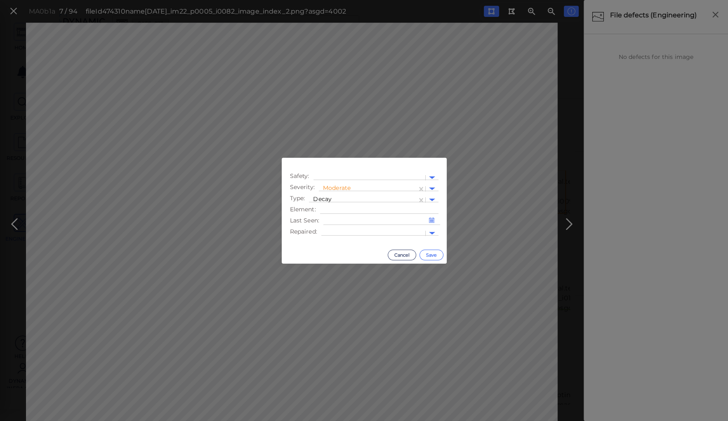
click at [428, 254] on button "Save" at bounding box center [431, 255] width 24 height 11
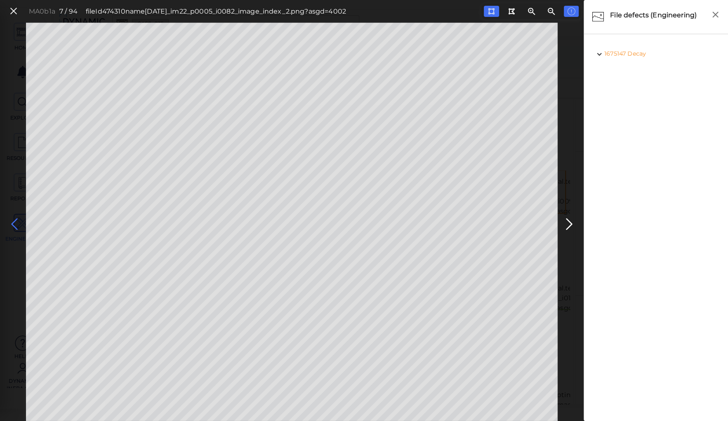
click at [13, 223] on icon at bounding box center [14, 224] width 13 height 16
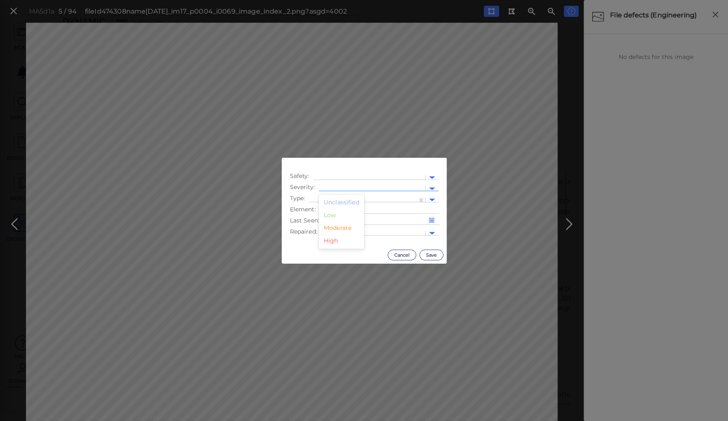
click at [345, 189] on div at bounding box center [372, 189] width 98 height 9
click at [335, 227] on div "Moderate" at bounding box center [341, 228] width 45 height 13
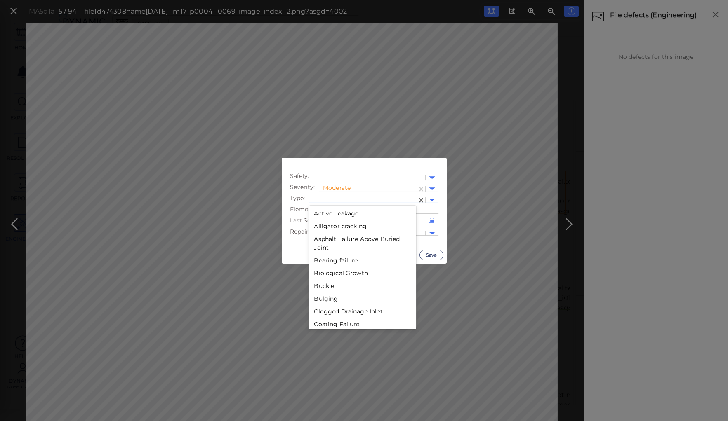
click at [326, 198] on div at bounding box center [362, 200] width 99 height 9
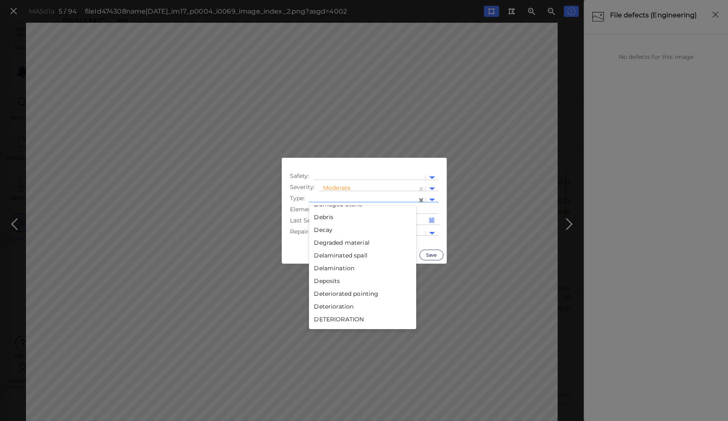
click at [322, 229] on div "Decay" at bounding box center [362, 230] width 107 height 13
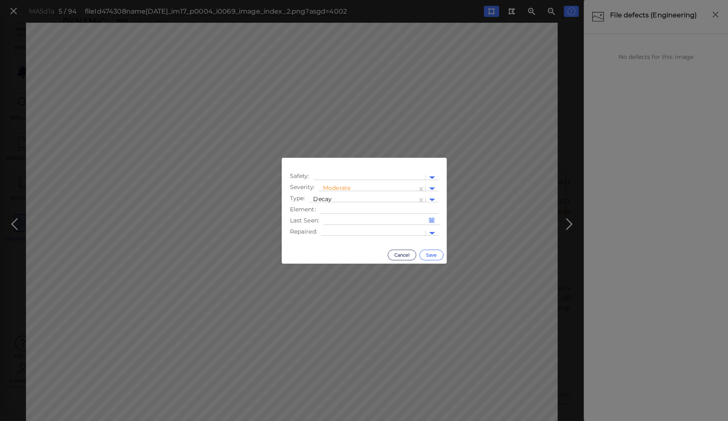
click at [427, 252] on button "Save" at bounding box center [431, 255] width 24 height 11
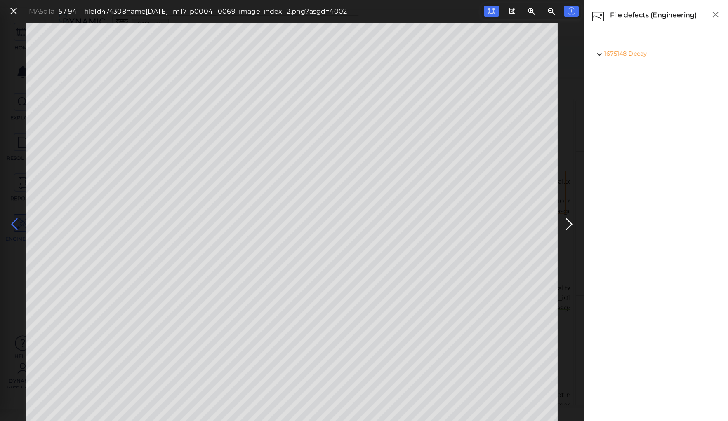
click at [14, 225] on icon at bounding box center [14, 224] width 13 height 16
click at [569, 221] on icon at bounding box center [568, 224] width 13 height 16
click at [12, 223] on icon at bounding box center [14, 224] width 13 height 16
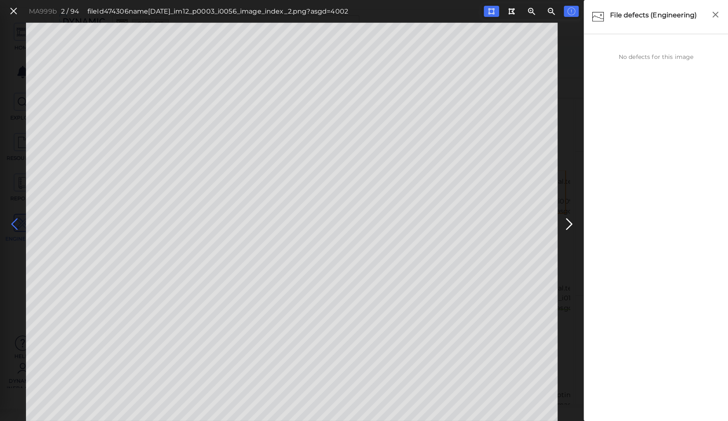
click at [16, 218] on icon at bounding box center [14, 224] width 13 height 16
click at [565, 223] on icon at bounding box center [568, 224] width 13 height 16
click at [14, 221] on icon at bounding box center [14, 224] width 13 height 16
click at [12, 13] on icon at bounding box center [13, 11] width 9 height 11
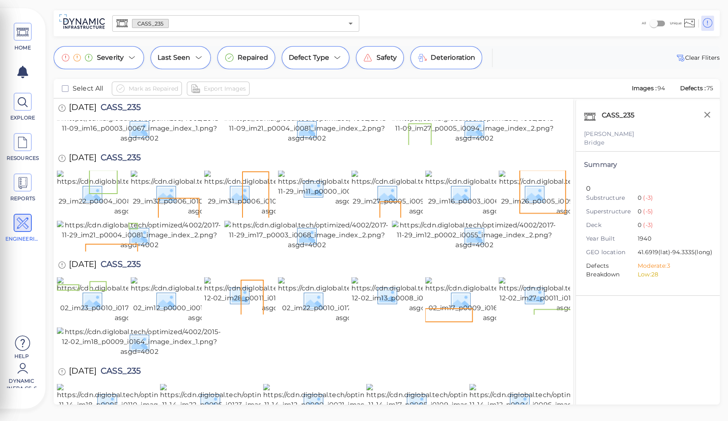
click at [174, 25] on input "text" at bounding box center [256, 24] width 174 height 12
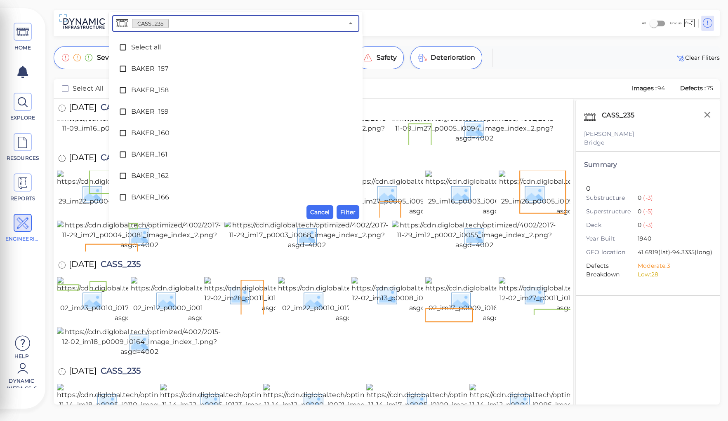
scroll to position [1271, 0]
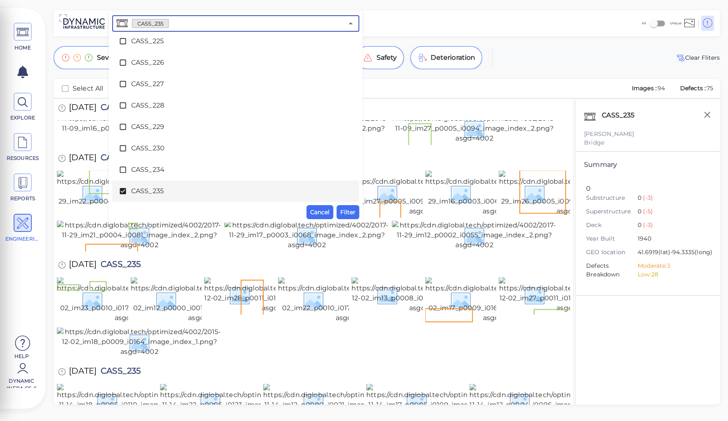
click at [124, 190] on icon at bounding box center [123, 191] width 6 height 6
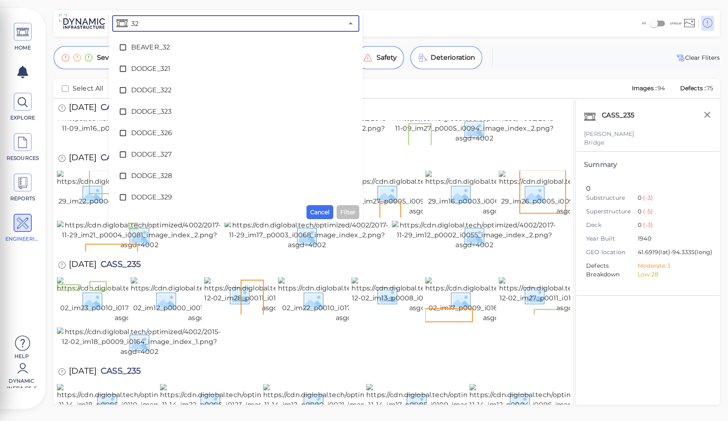
type input "322"
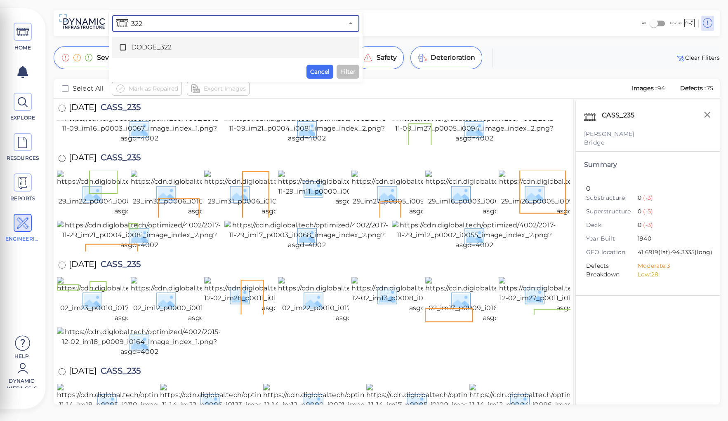
click at [146, 48] on span "DODGE_322" at bounding box center [235, 47] width 209 height 10
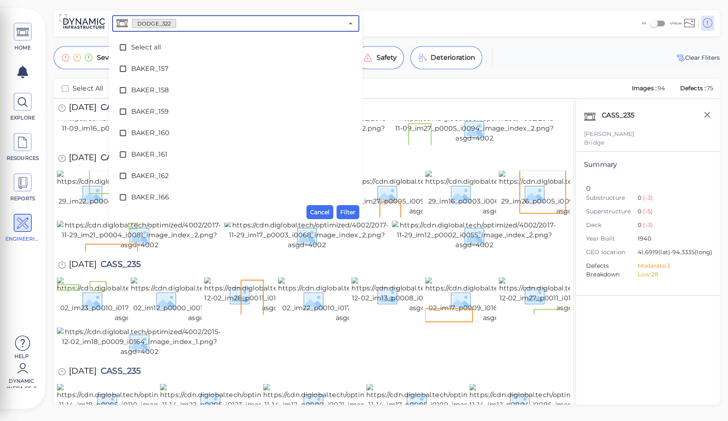
scroll to position [1314, 0]
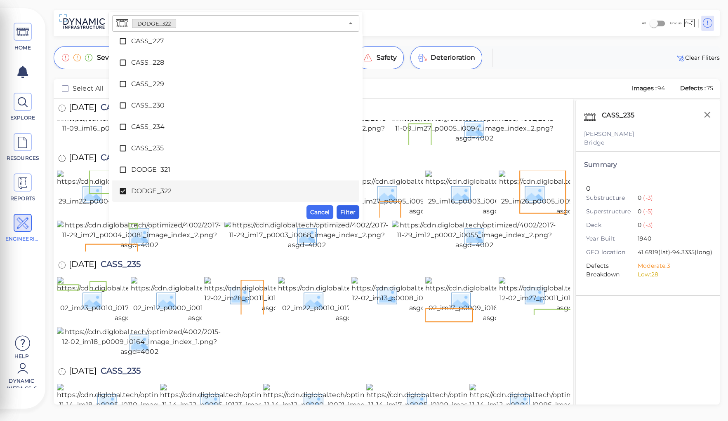
click at [350, 212] on span "Filter" at bounding box center [347, 212] width 15 height 10
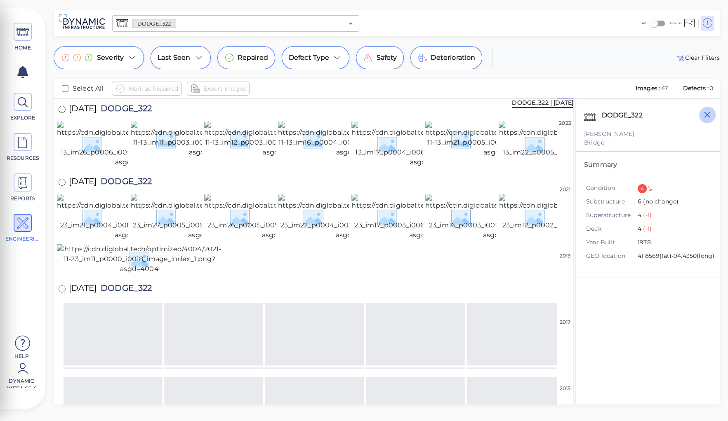
click at [707, 115] on icon "button" at bounding box center [707, 115] width 10 height 10
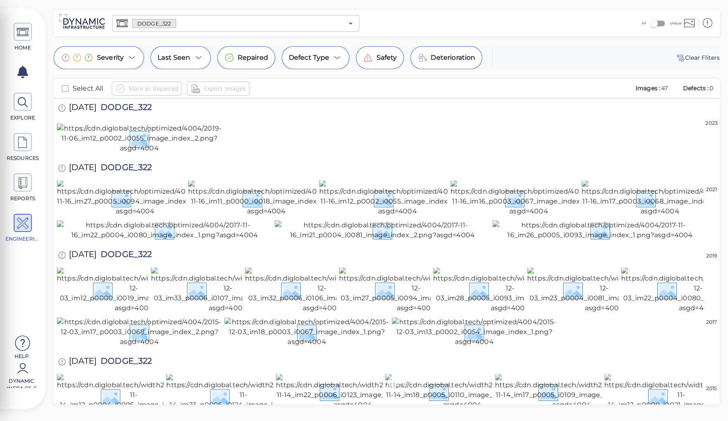
scroll to position [769, 0]
click at [132, 250] on span "DODGE_322" at bounding box center [123, 255] width 55 height 11
copy span "DODGE_322"
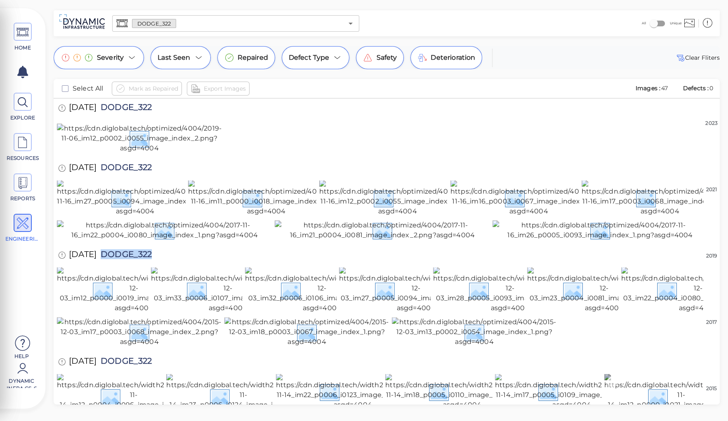
click at [669, 374] on img at bounding box center [681, 397] width 154 height 46
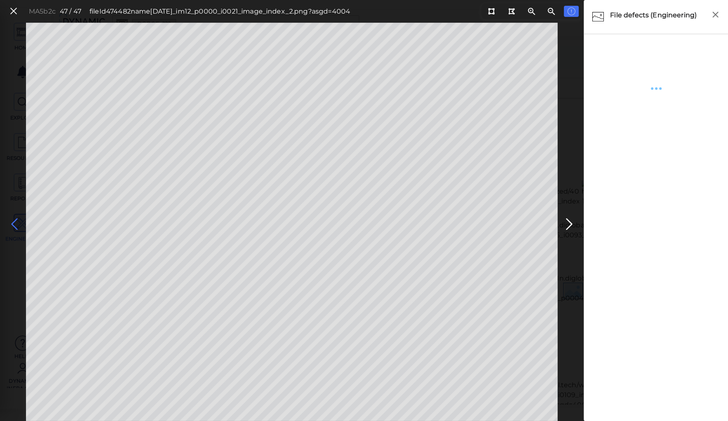
click at [14, 221] on icon at bounding box center [14, 224] width 13 height 16
click at [13, 10] on icon at bounding box center [13, 11] width 9 height 11
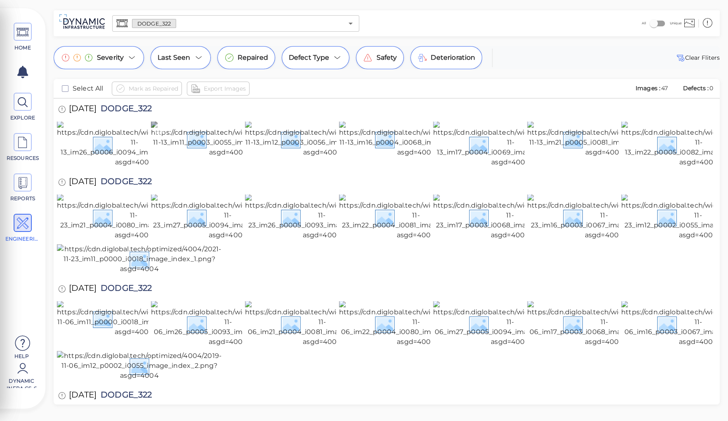
click at [213, 157] on img at bounding box center [228, 139] width 155 height 36
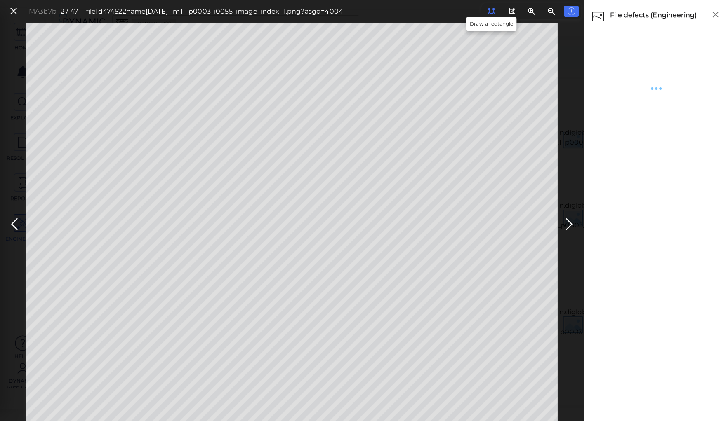
click at [490, 13] on icon at bounding box center [491, 11] width 7 height 6
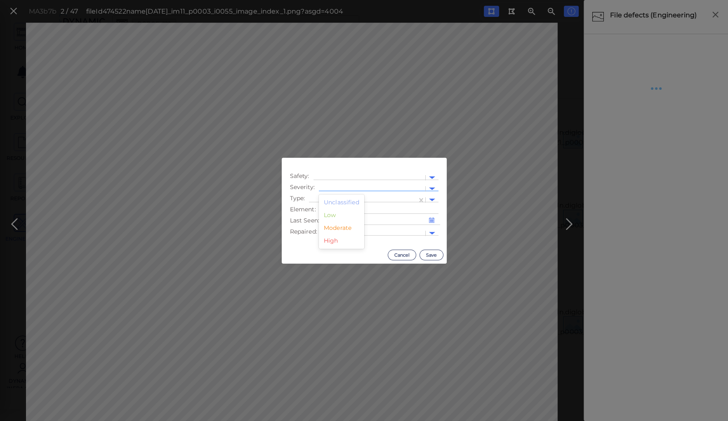
click at [339, 188] on div at bounding box center [372, 189] width 98 height 9
click at [336, 228] on div "Moderate" at bounding box center [341, 228] width 45 height 13
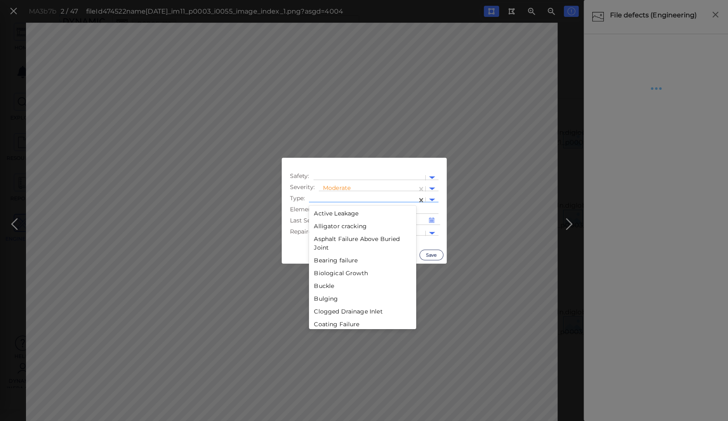
click at [339, 198] on div at bounding box center [362, 200] width 99 height 9
click at [319, 268] on div "Spall" at bounding box center [362, 267] width 107 height 13
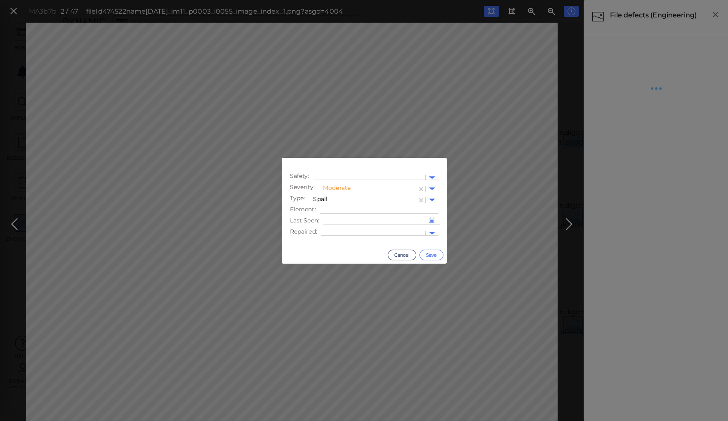
click at [429, 253] on button "Save" at bounding box center [431, 255] width 24 height 11
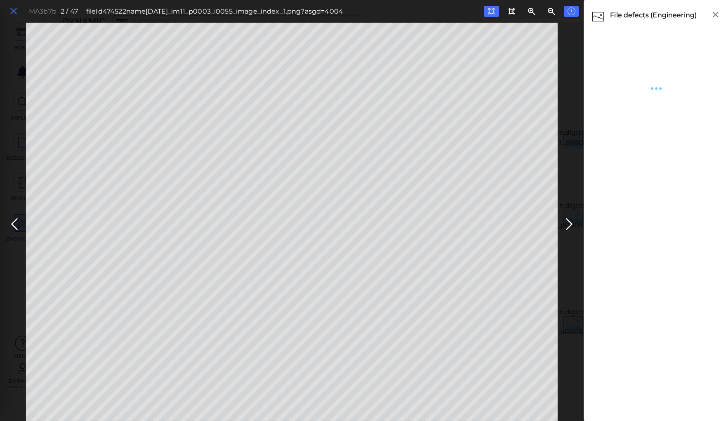
click at [12, 12] on icon at bounding box center [13, 11] width 9 height 11
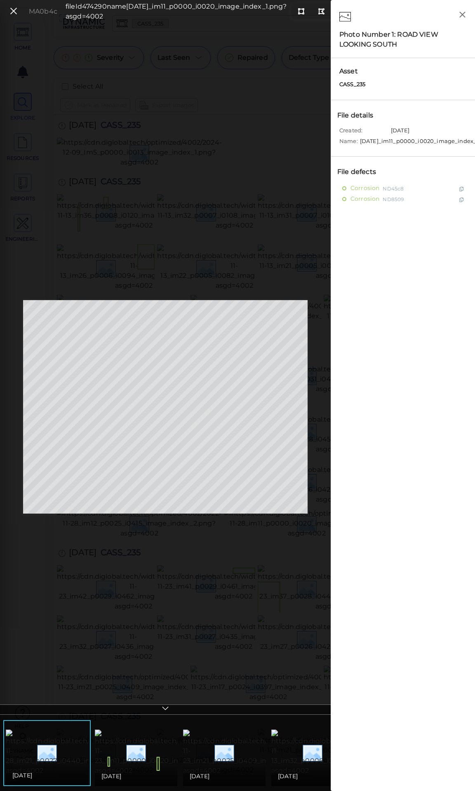
scroll to position [330, 0]
